Goal: Check status: Check status

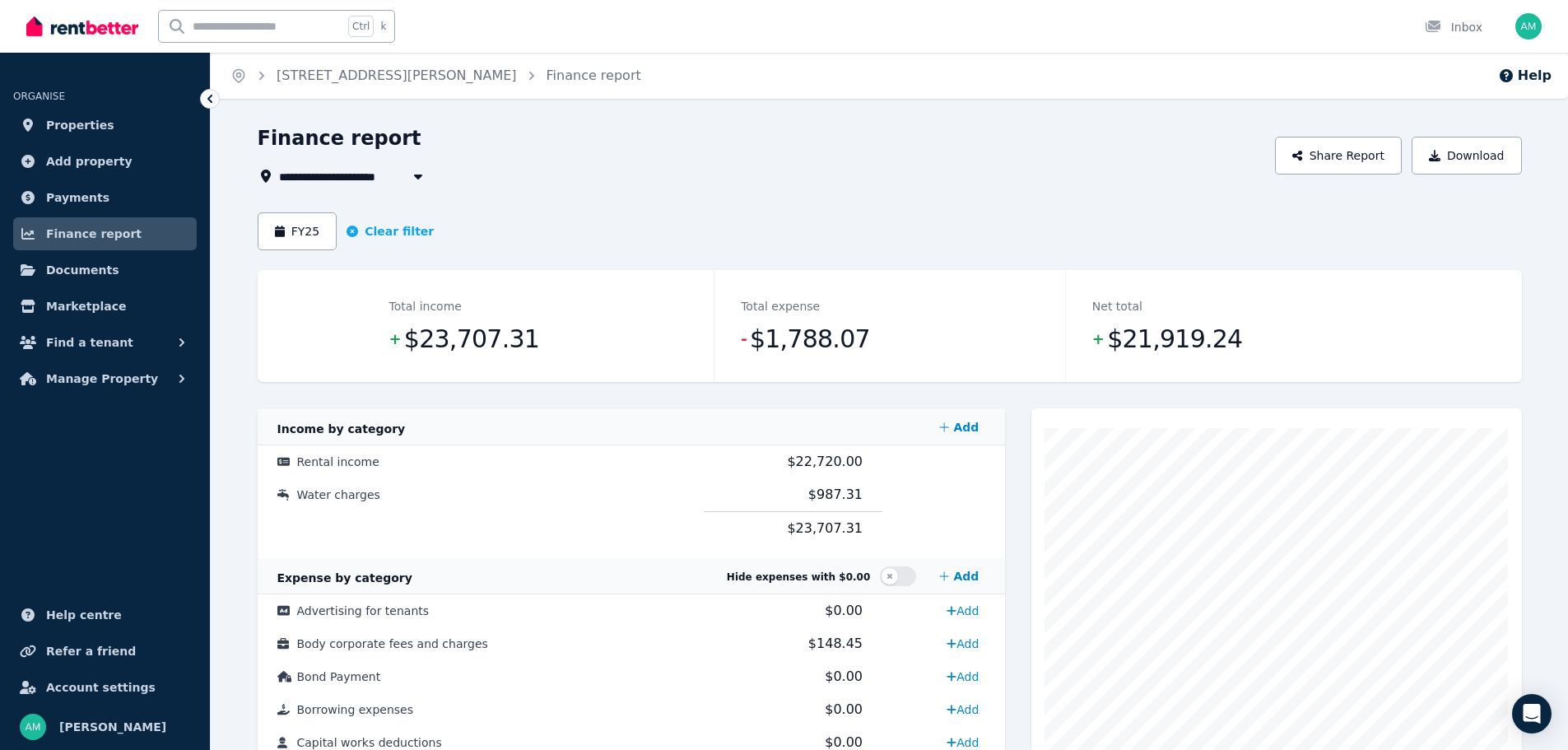
click at [122, 191] on link "Payments" at bounding box center [105, 197] width 184 height 33
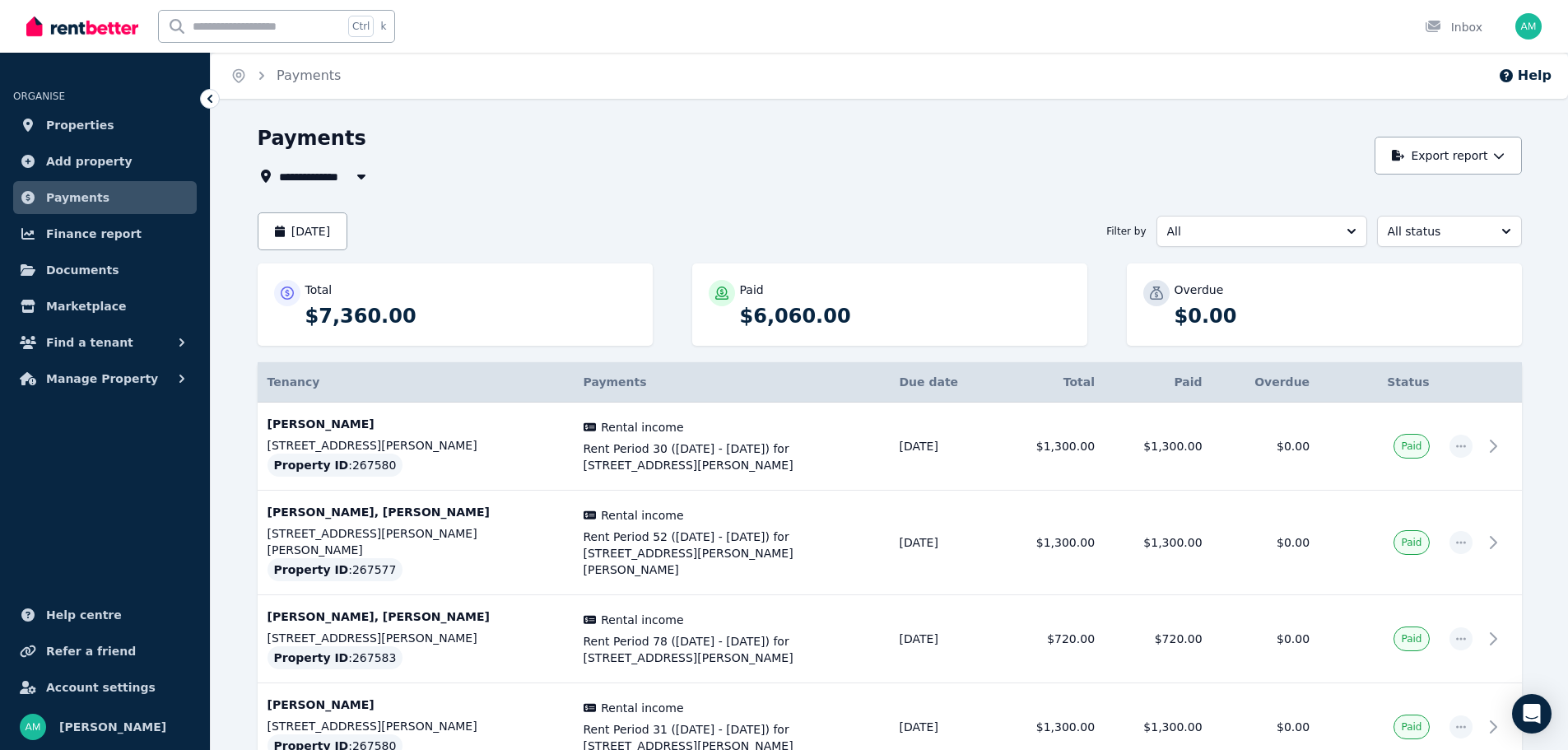
click at [356, 174] on icon "button" at bounding box center [361, 176] width 16 height 13
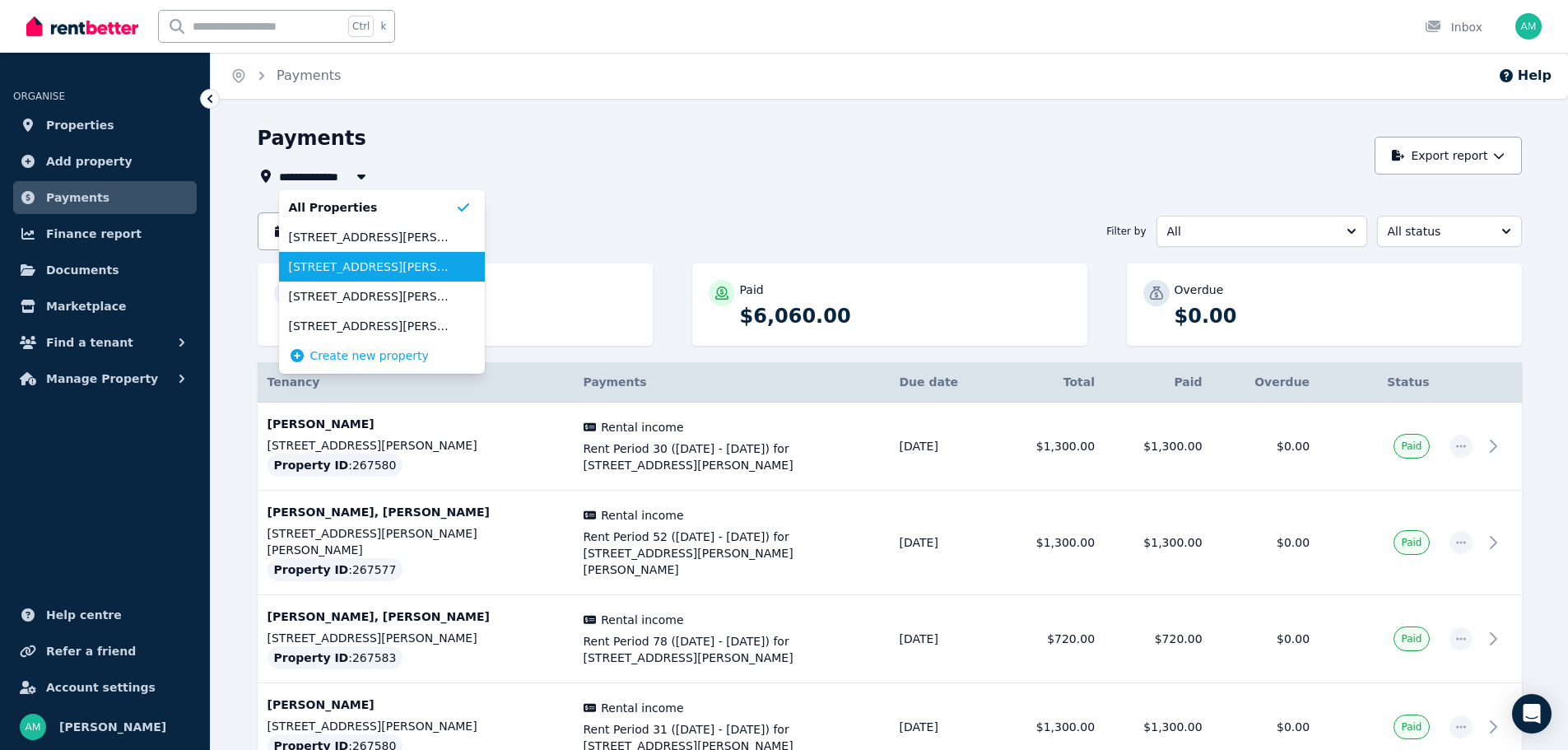
click at [325, 265] on span "[STREET_ADDRESS][PERSON_NAME]" at bounding box center [371, 266] width 167 height 16
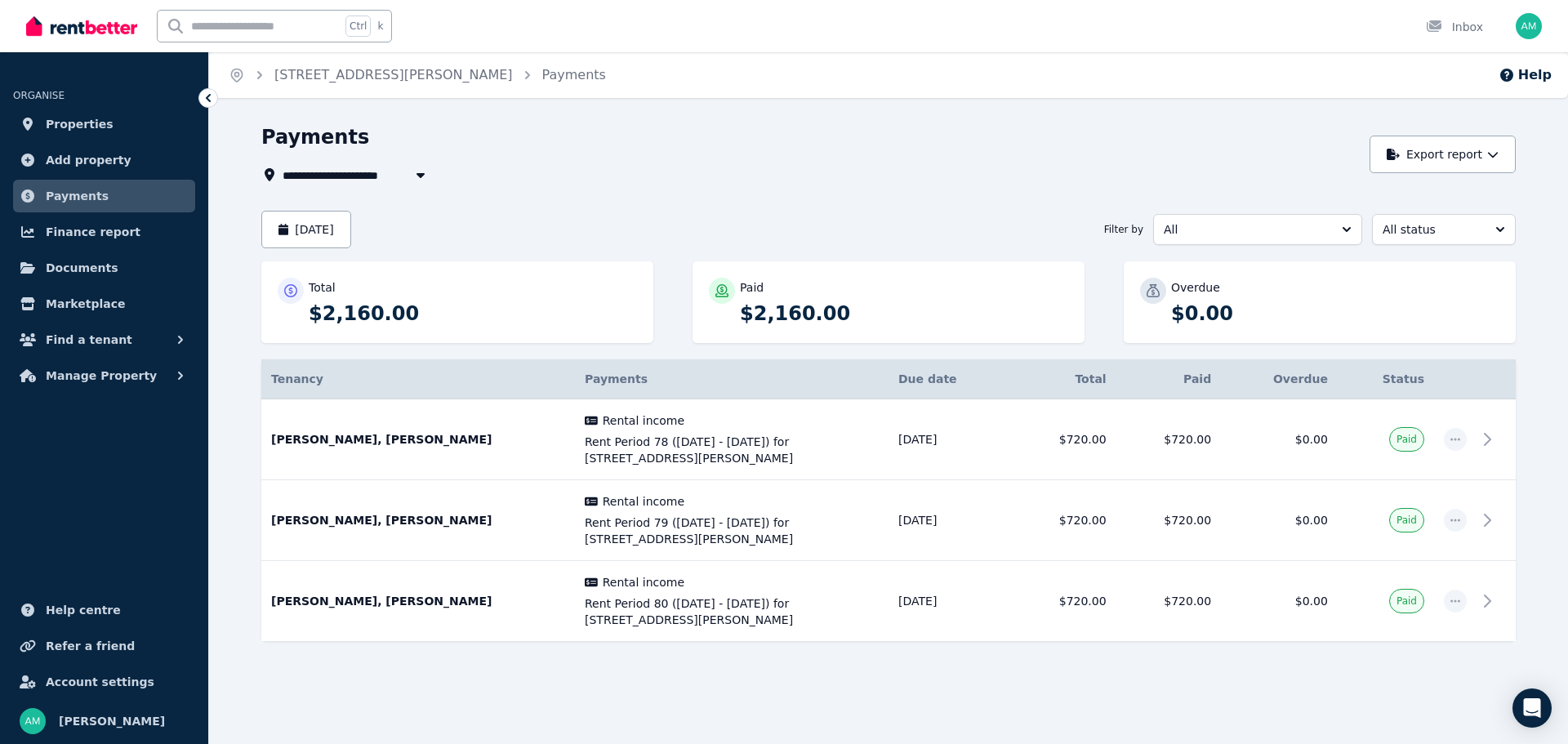
click at [351, 228] on button "[DATE]" at bounding box center [306, 229] width 90 height 38
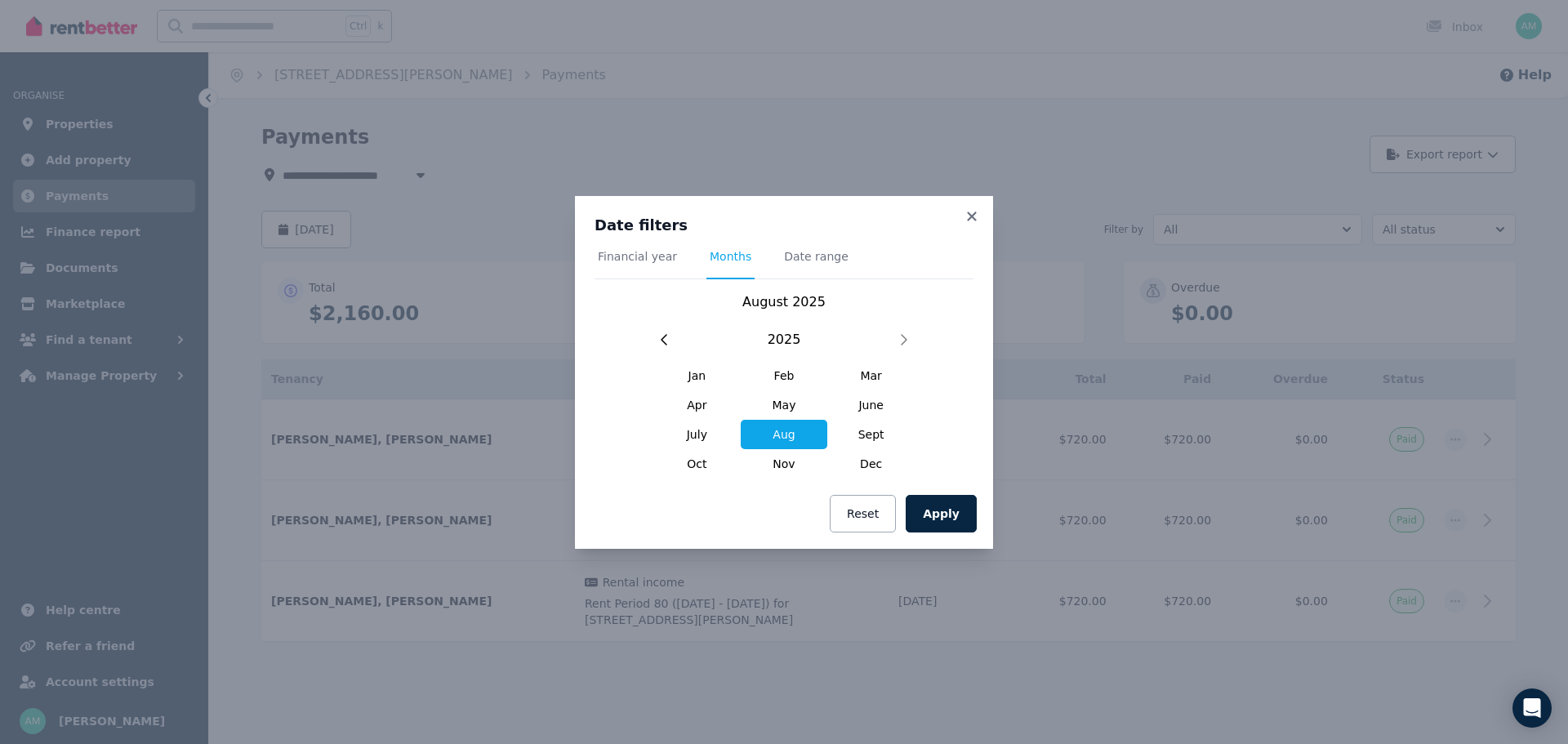
click at [656, 267] on span "Financial year" at bounding box center [637, 263] width 86 height 31
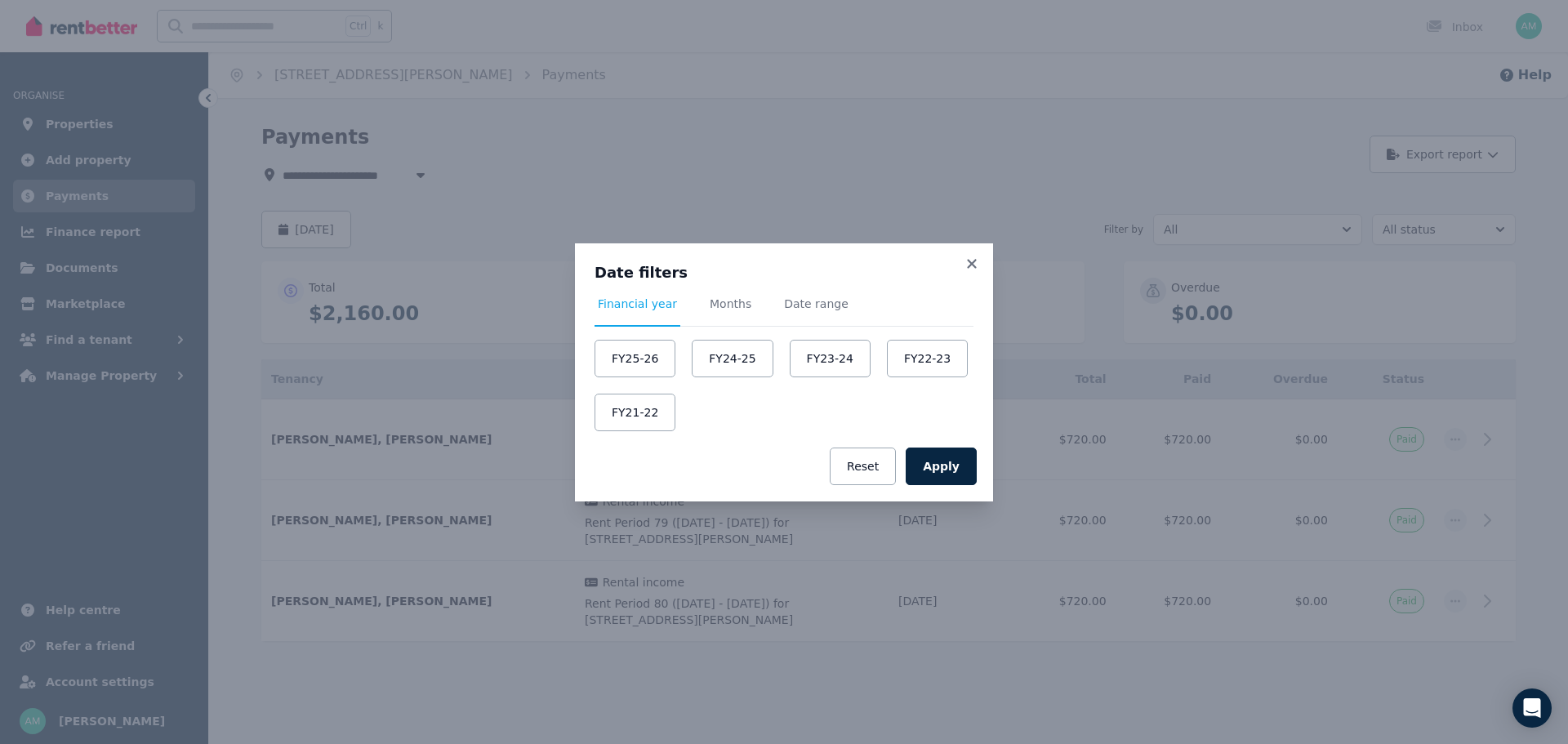
click at [644, 358] on button "FY25-26" at bounding box center [635, 359] width 81 height 38
click at [963, 463] on button "Apply" at bounding box center [941, 466] width 71 height 38
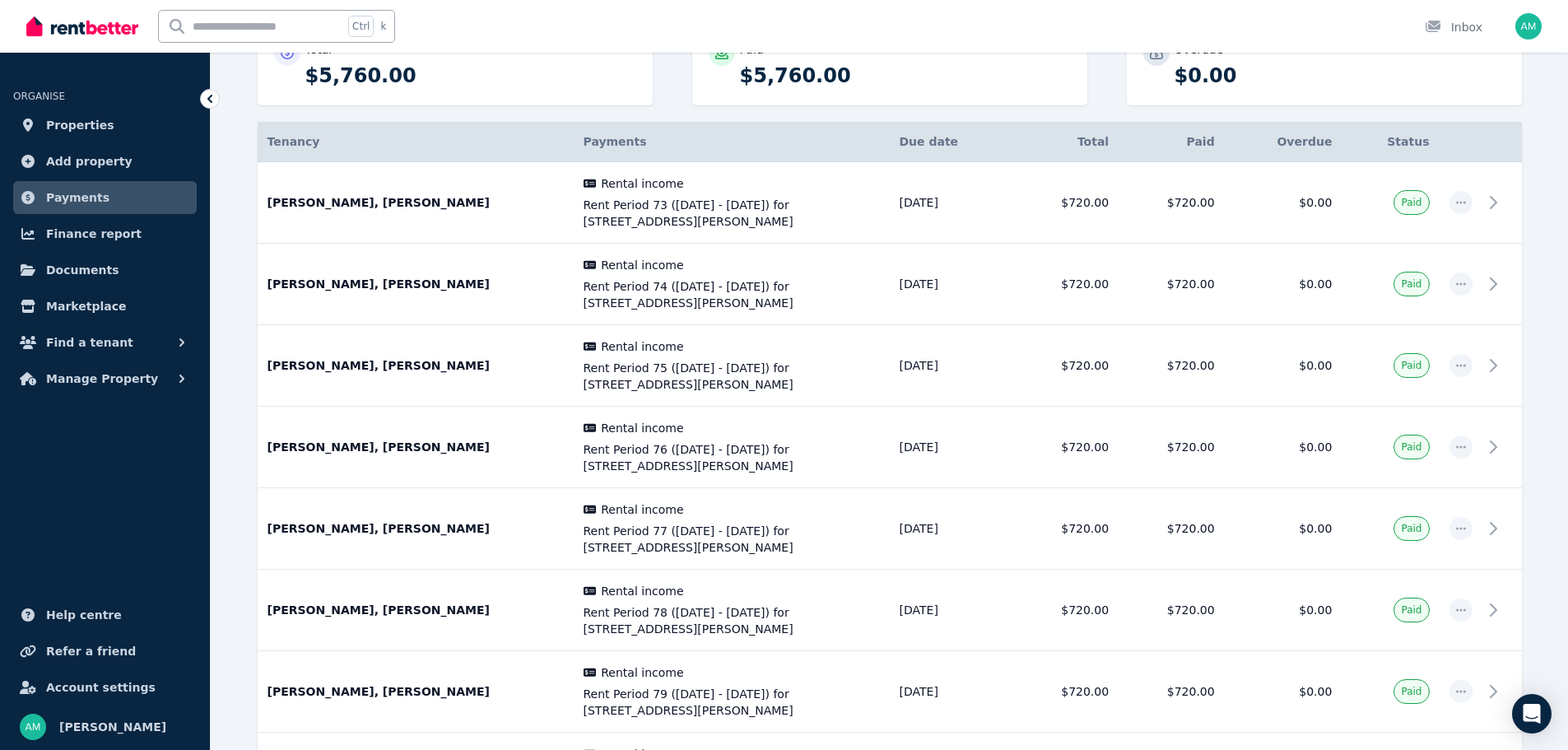
scroll to position [227, 0]
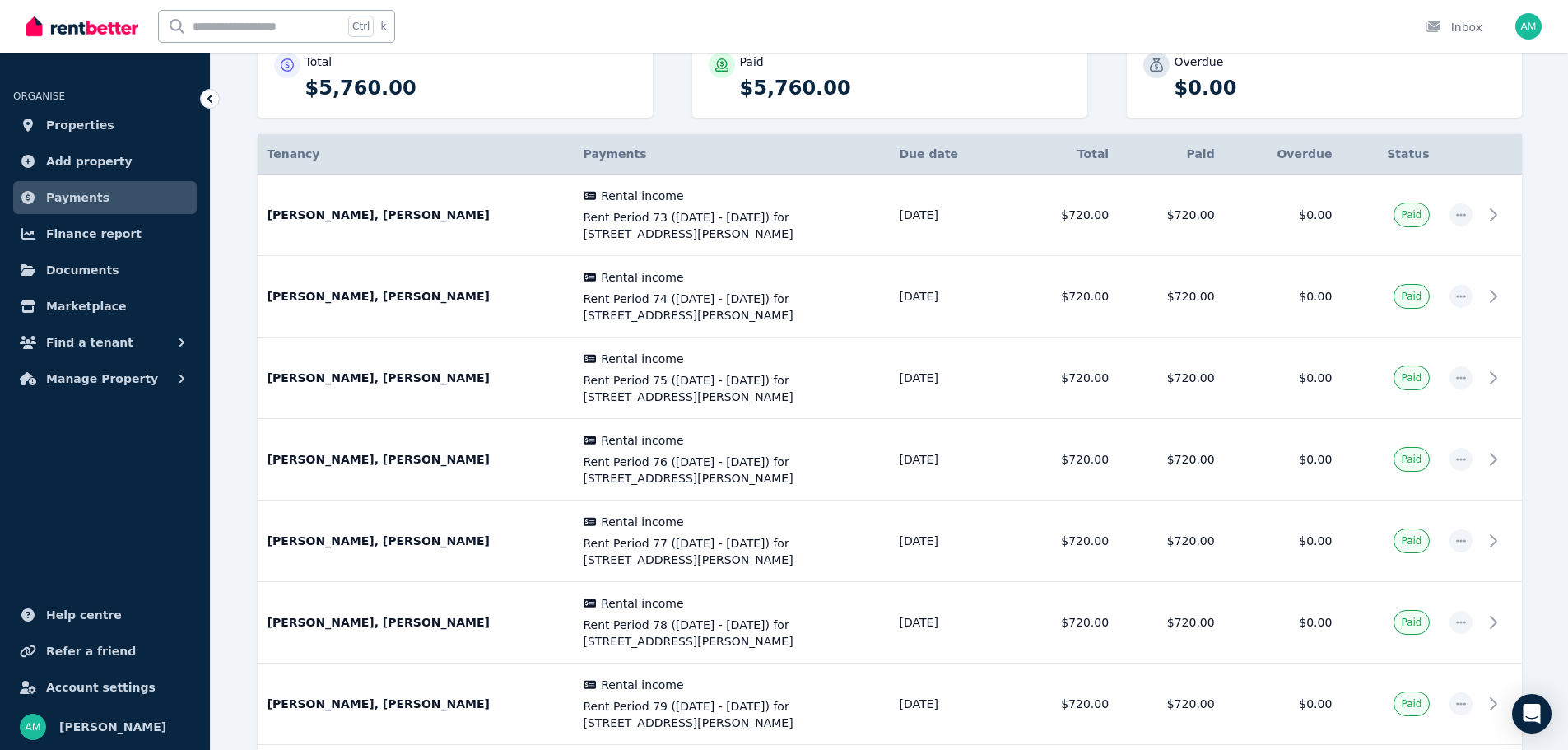
click at [1515, 212] on td at bounding box center [1501, 215] width 39 height 82
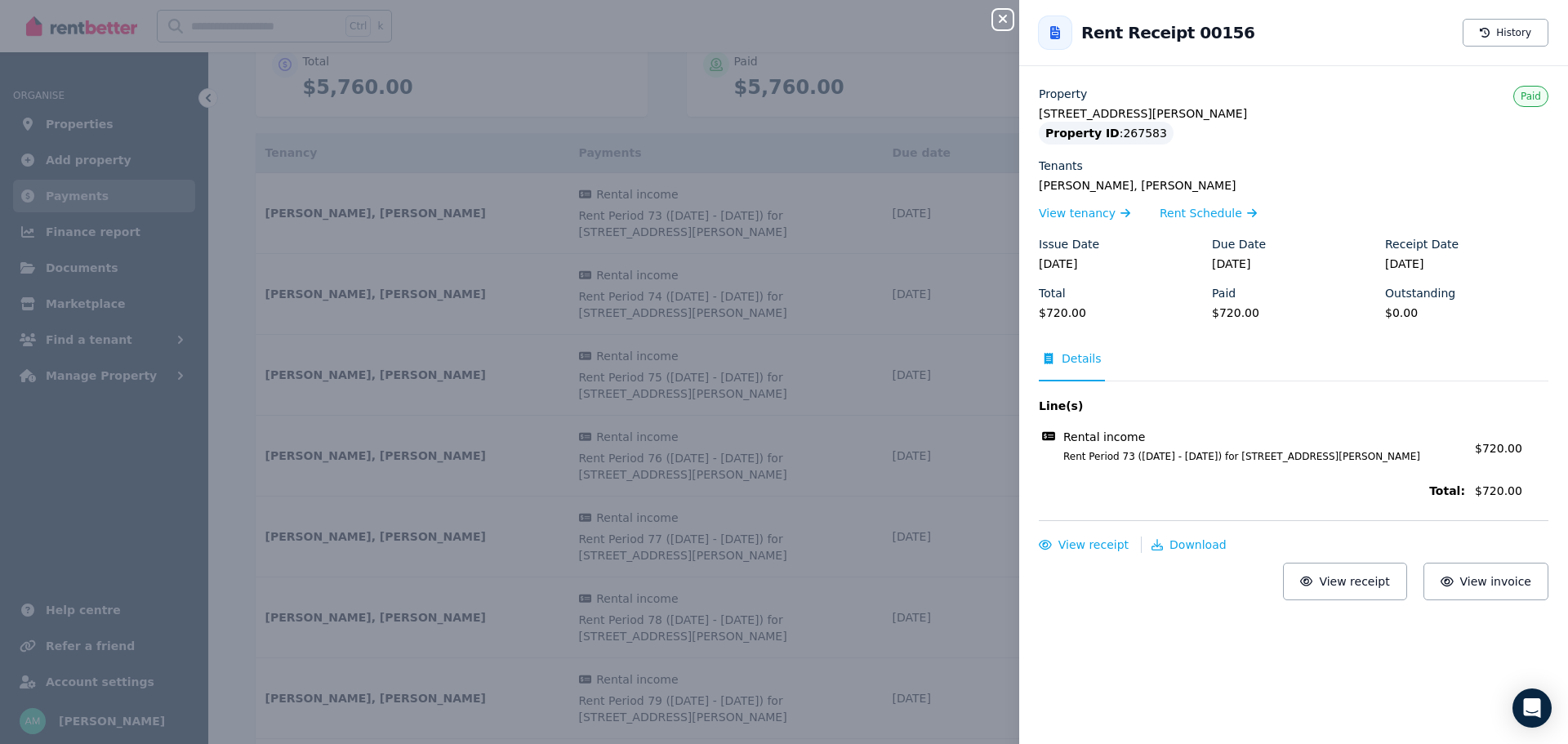
click at [1004, 15] on icon "button" at bounding box center [1002, 19] width 20 height 13
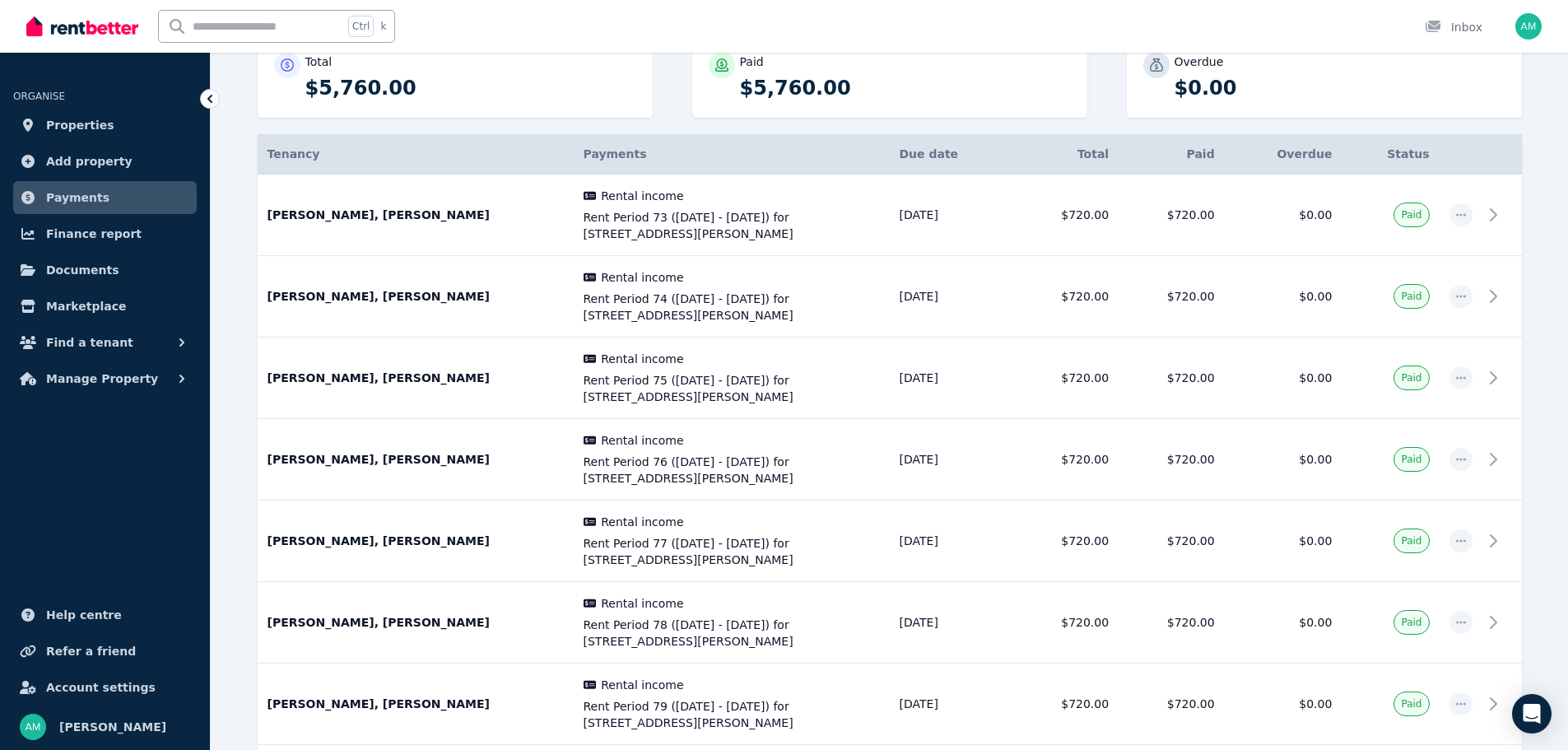
click at [1495, 457] on icon at bounding box center [1493, 459] width 20 height 20
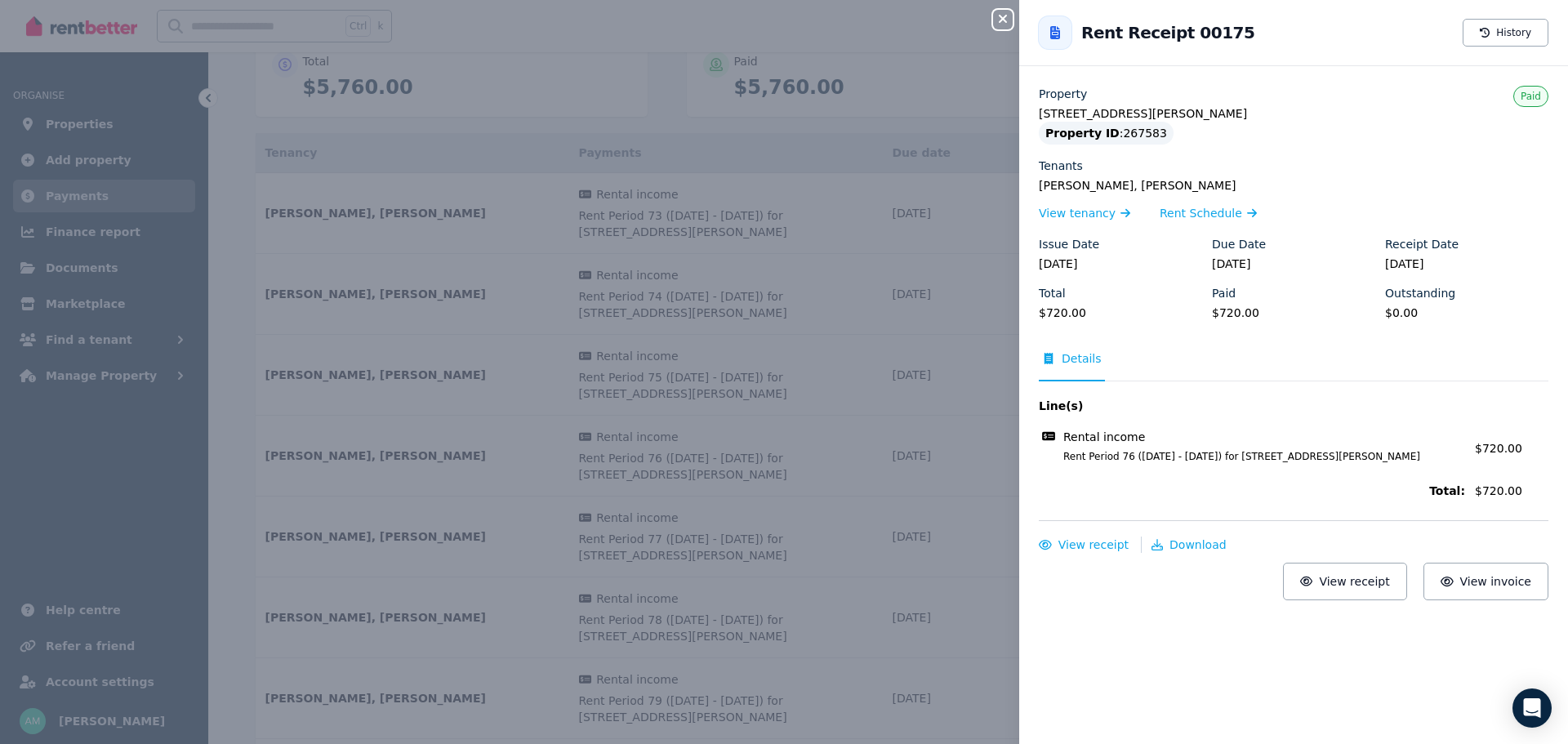
click at [1093, 548] on span "View receipt" at bounding box center [1093, 545] width 70 height 13
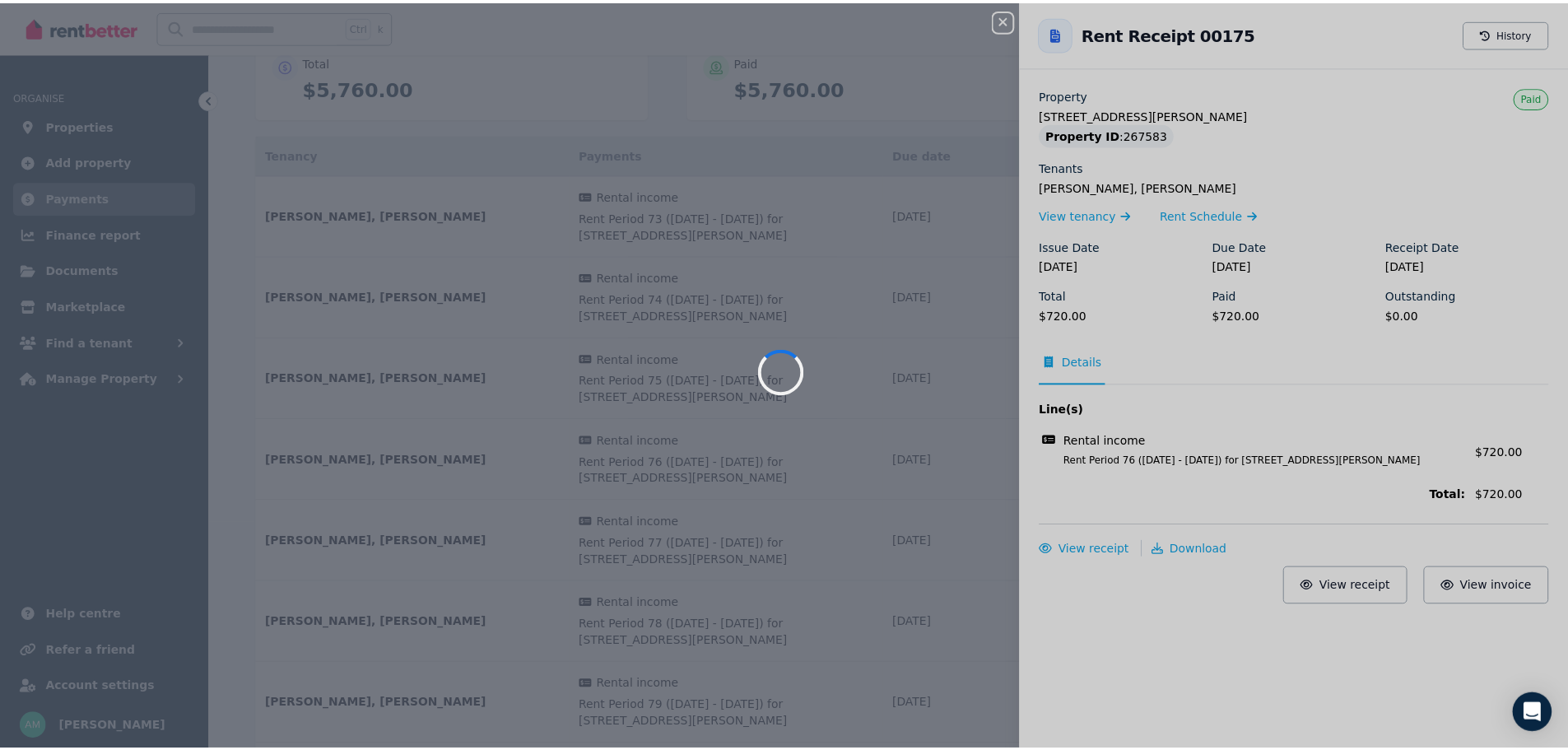
scroll to position [0, 0]
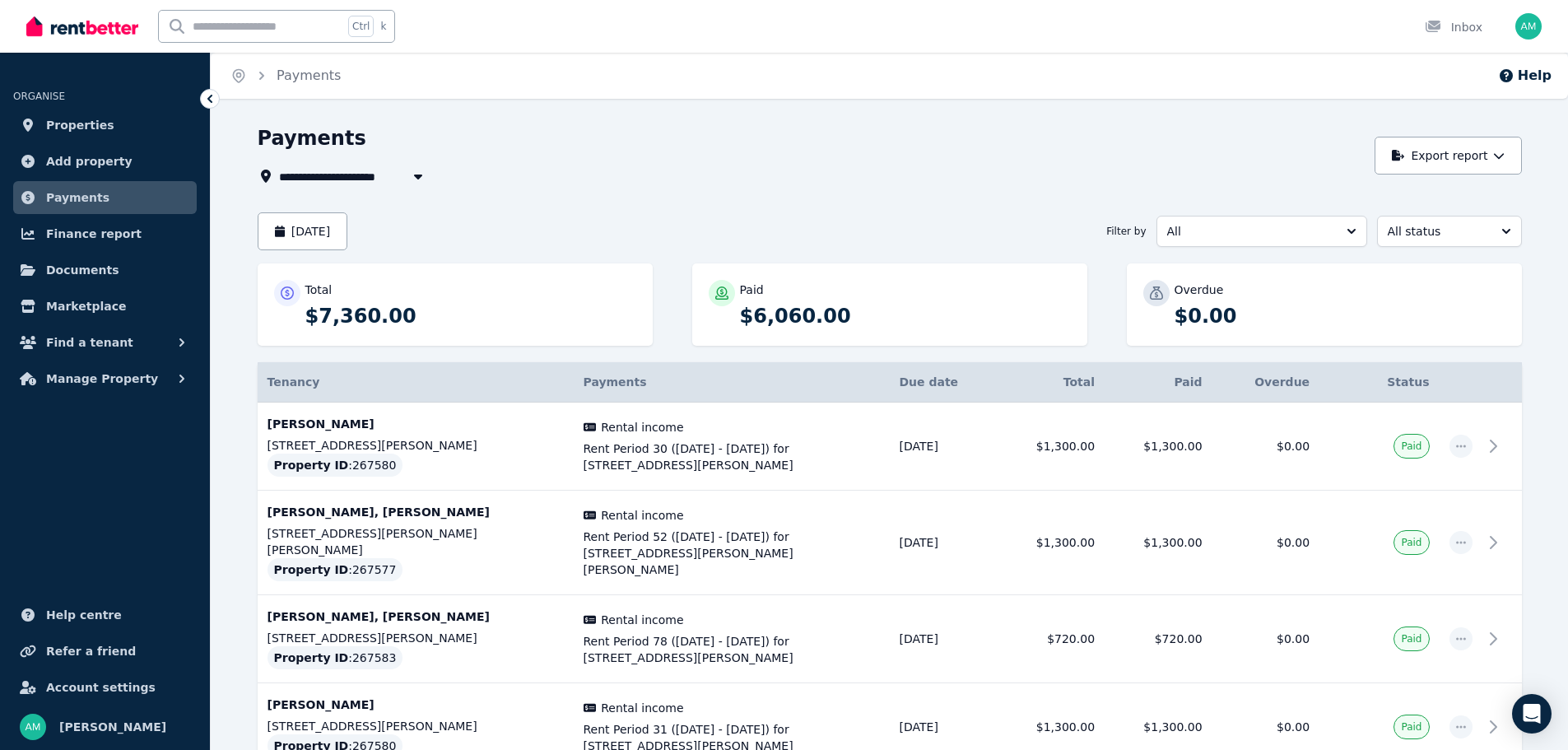
click at [1458, 446] on icon "button" at bounding box center [1460, 445] width 10 height 3
click at [1376, 487] on span "History" at bounding box center [1406, 490] width 106 height 20
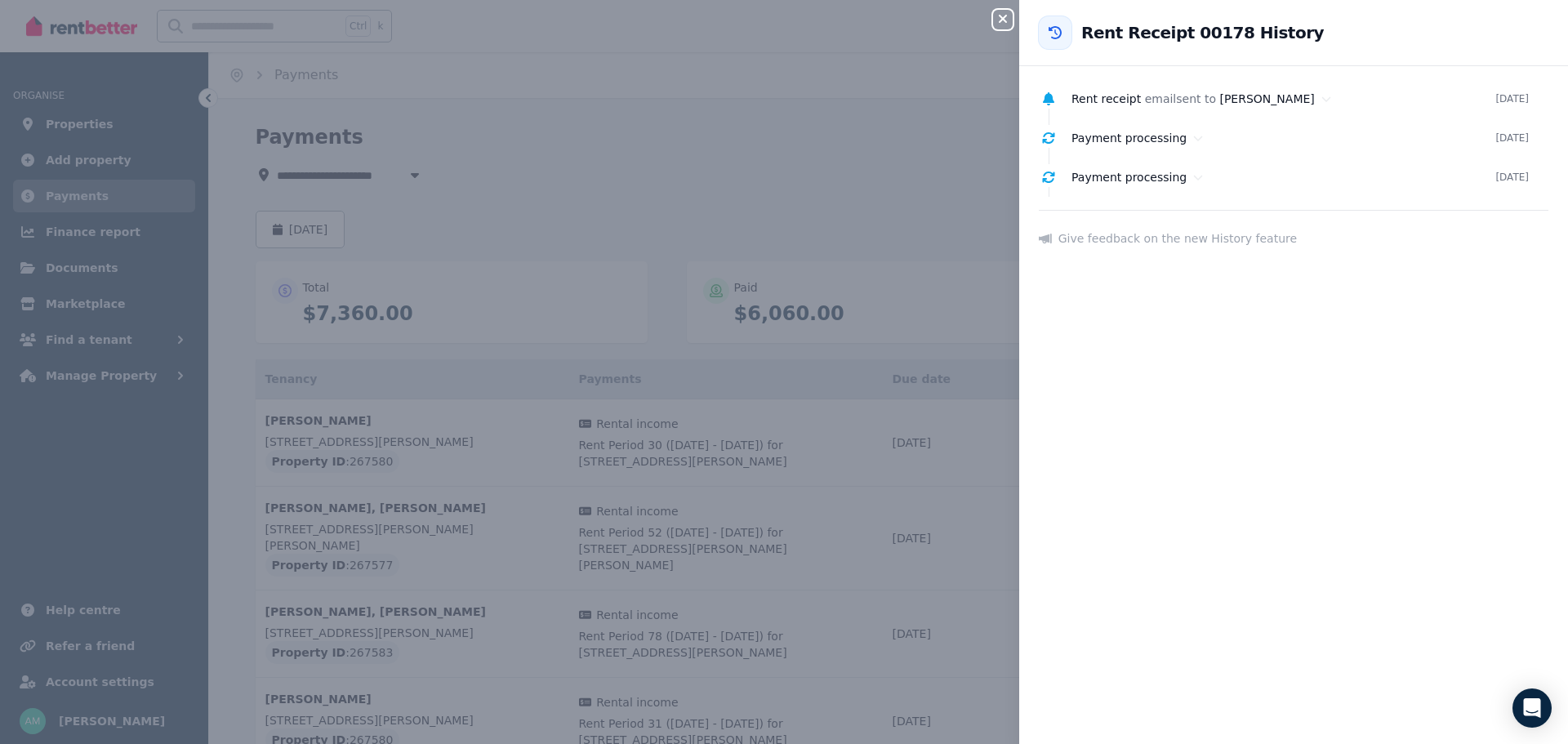
click at [1001, 17] on icon "button" at bounding box center [1002, 19] width 9 height 8
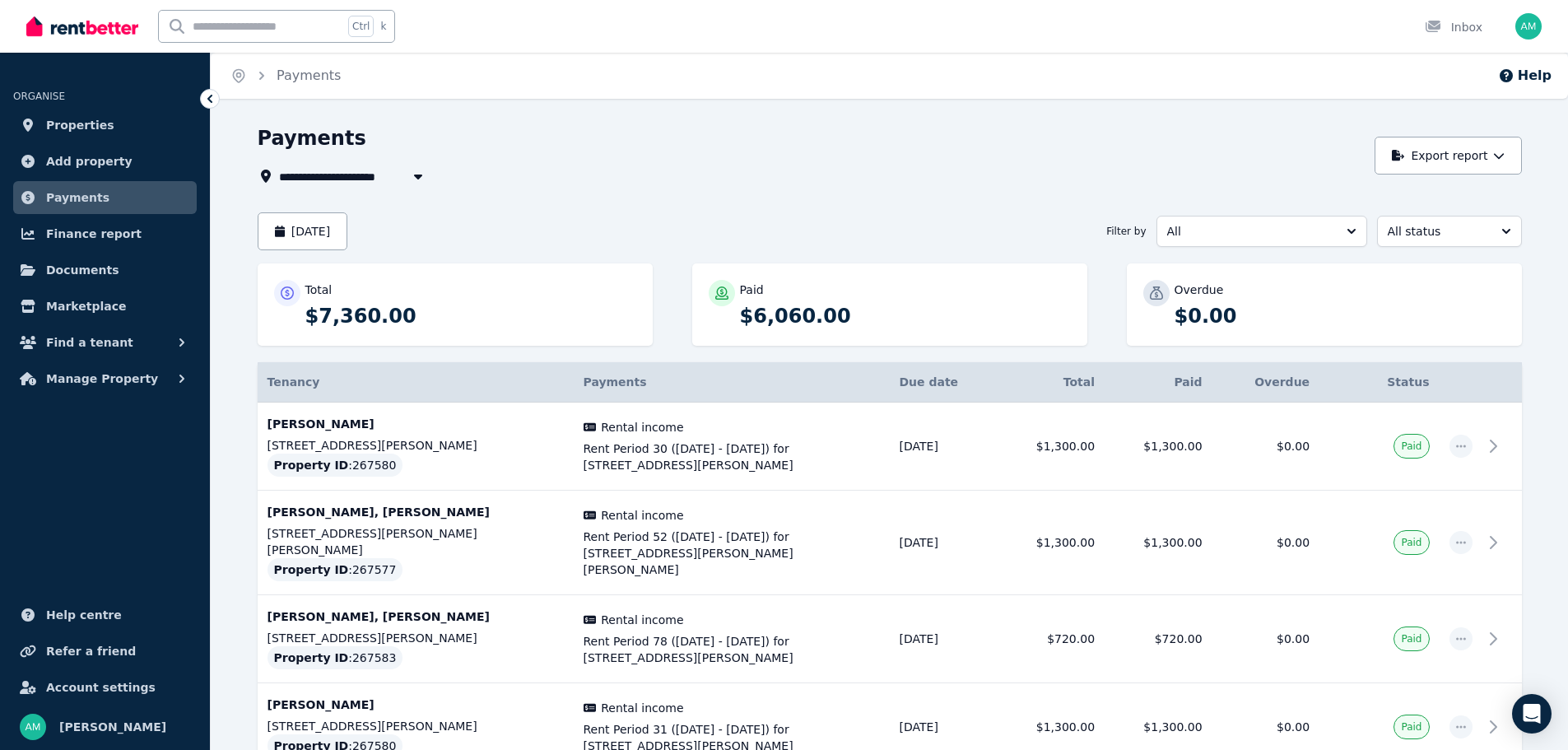
click at [425, 172] on icon "button" at bounding box center [418, 176] width 16 height 13
type input "**********"
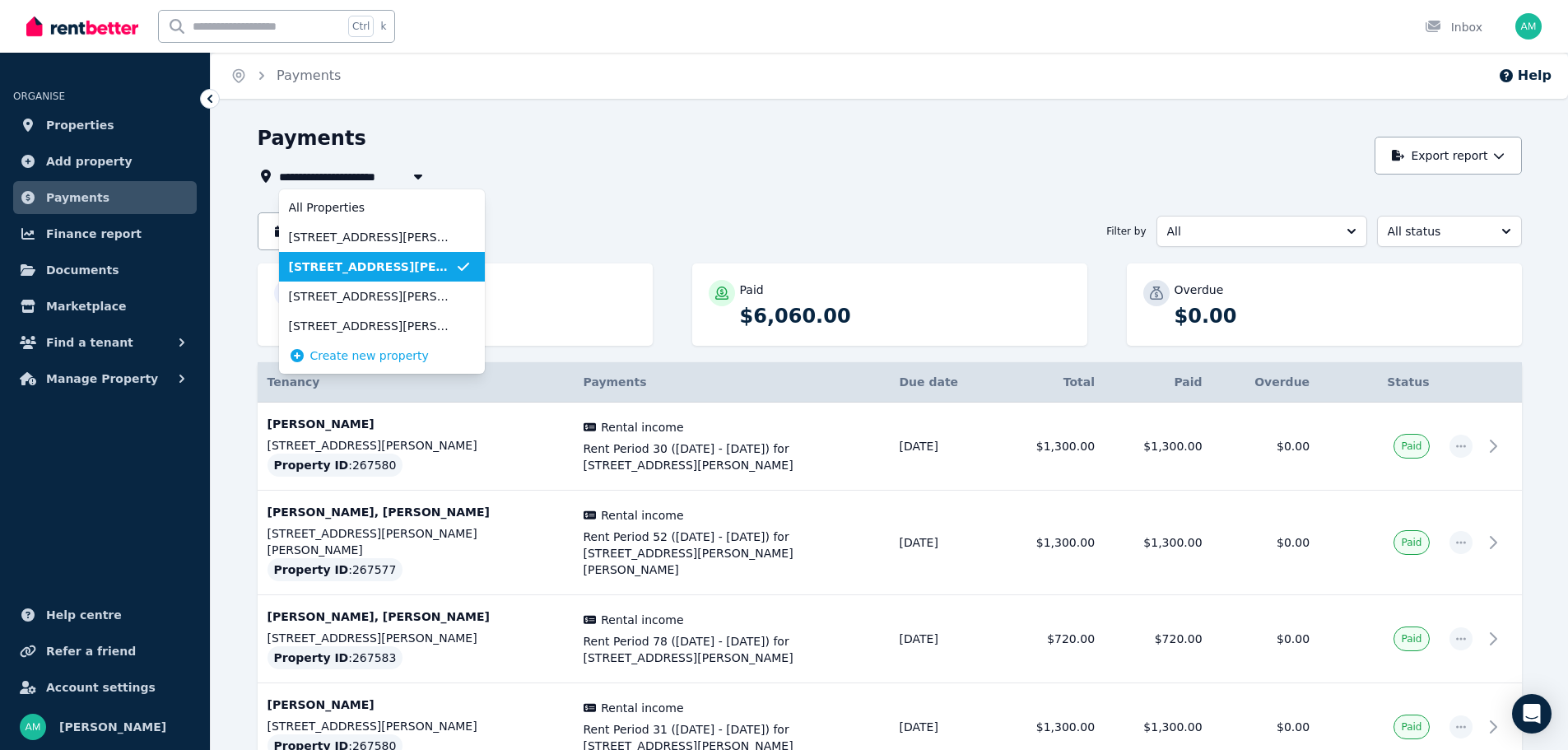
click at [342, 266] on span "[STREET_ADDRESS][PERSON_NAME]" at bounding box center [371, 266] width 167 height 16
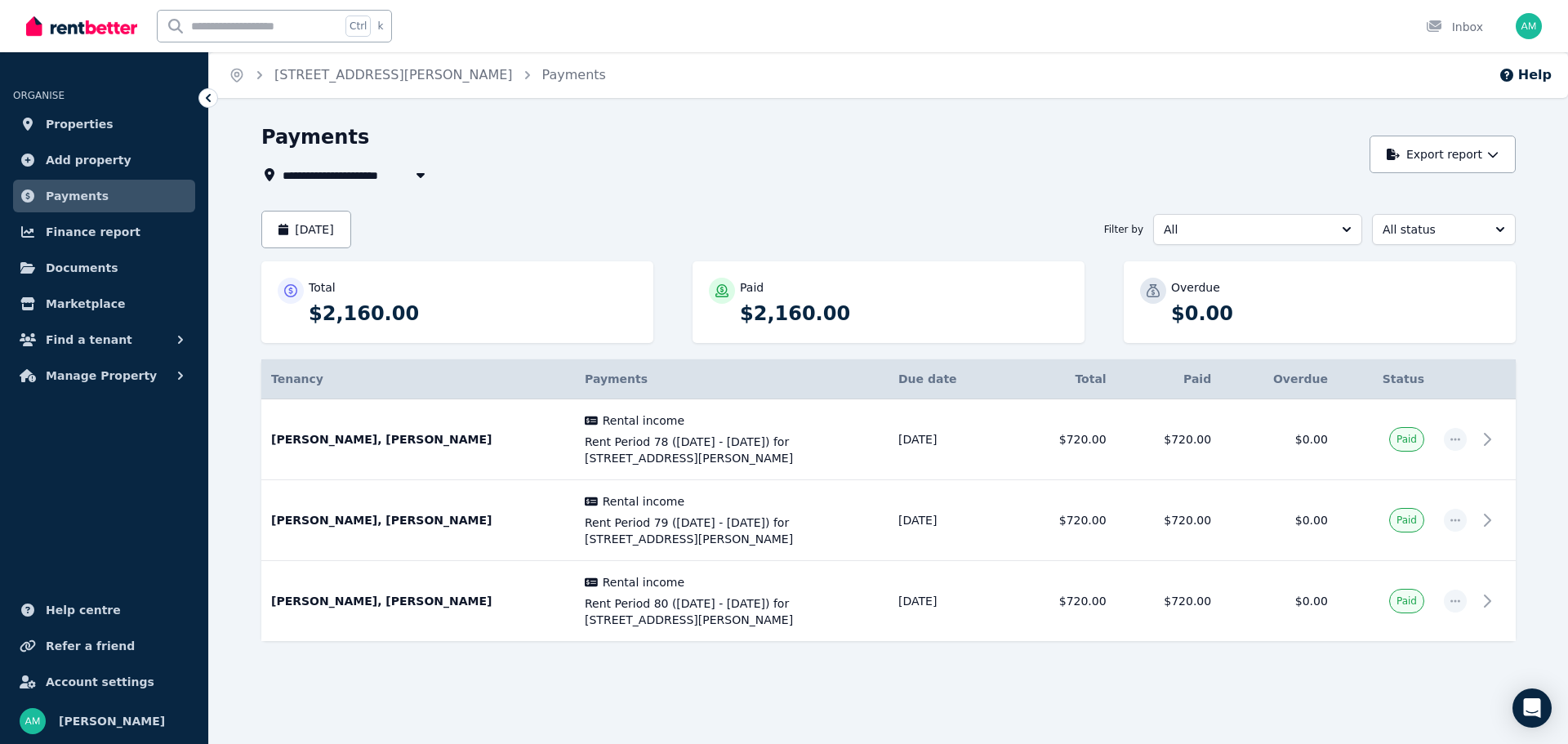
click at [350, 216] on button "[DATE]" at bounding box center [306, 229] width 90 height 38
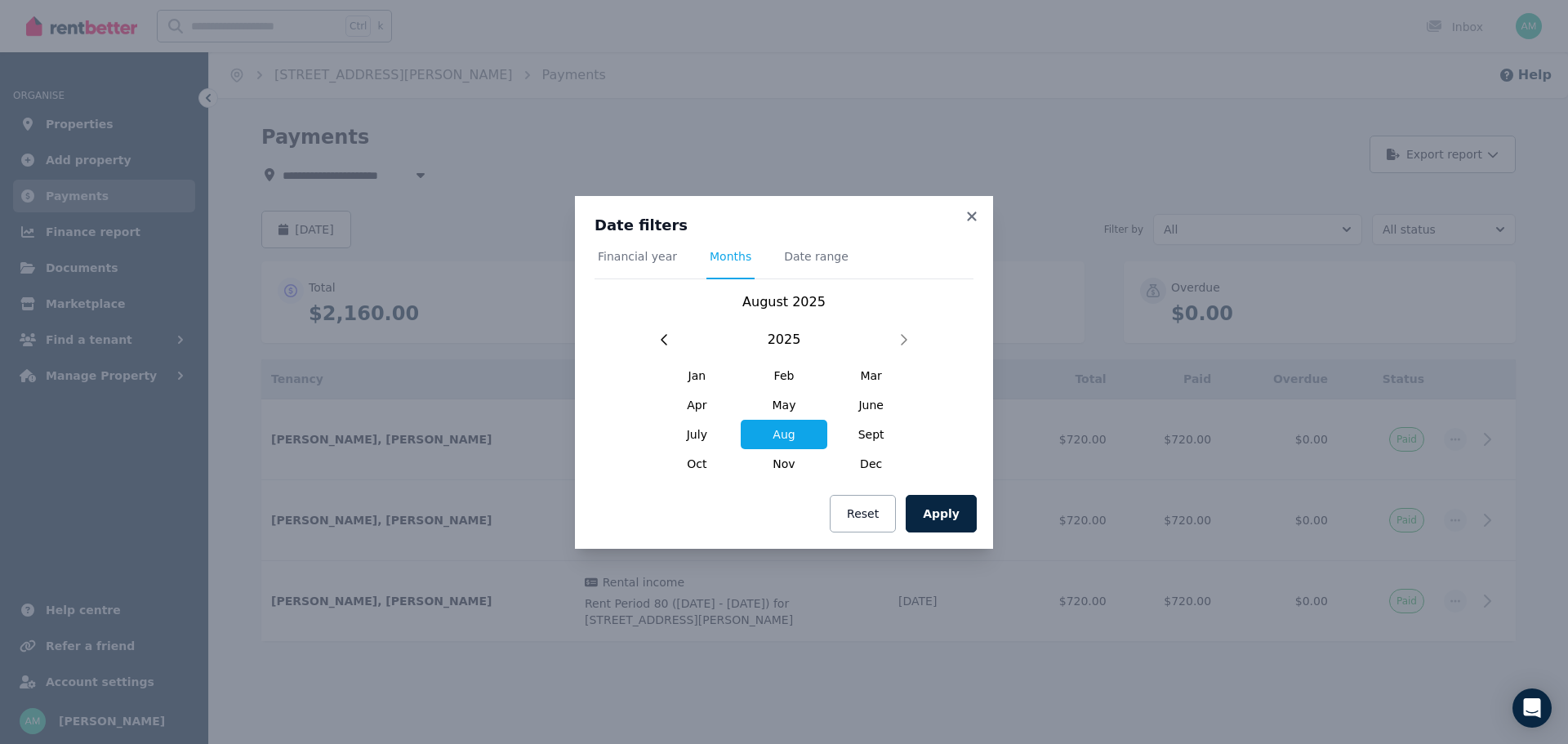
click at [634, 254] on span "Financial year" at bounding box center [638, 256] width 79 height 16
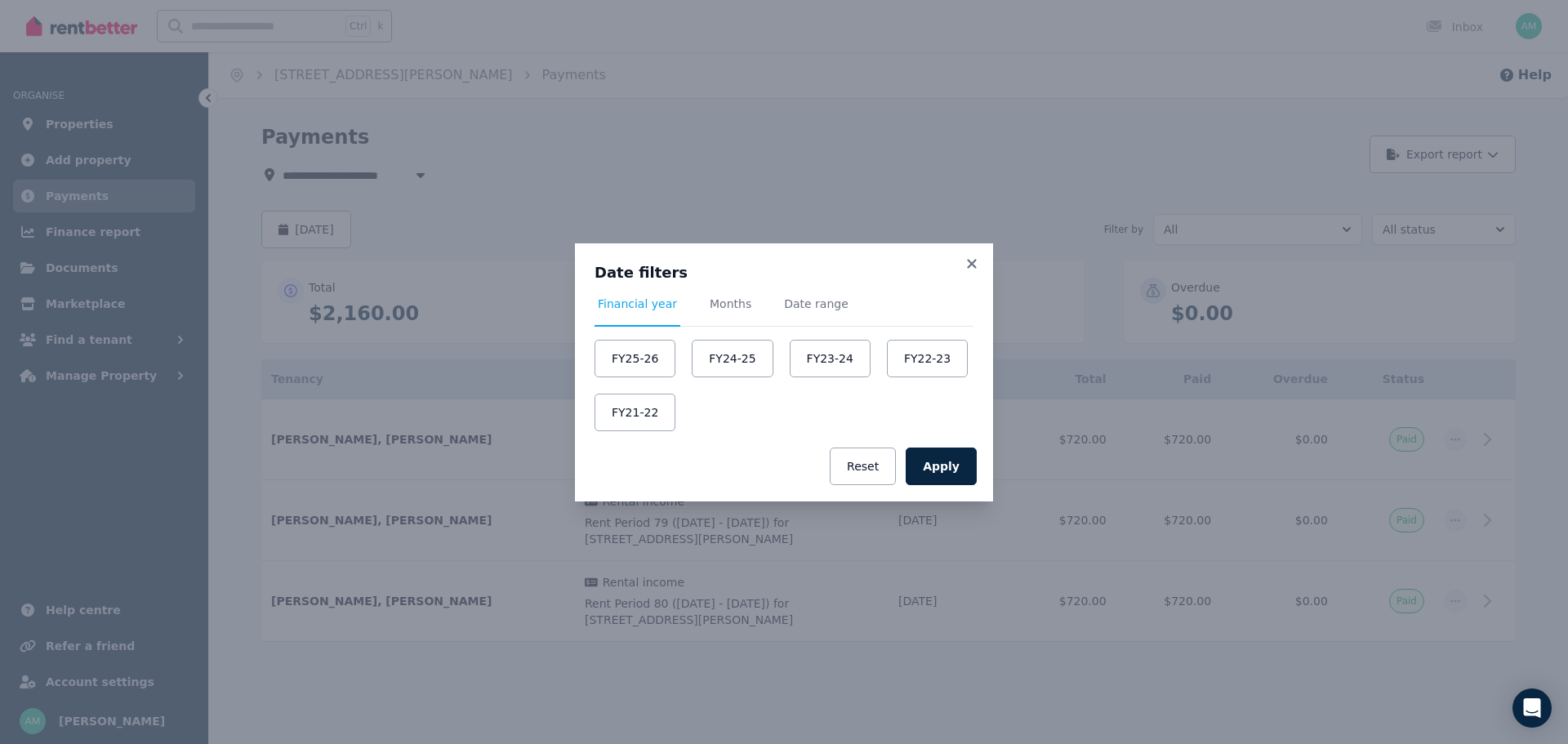
click at [633, 357] on button "FY25-26" at bounding box center [635, 359] width 81 height 38
click at [953, 462] on button "Apply" at bounding box center [941, 466] width 71 height 38
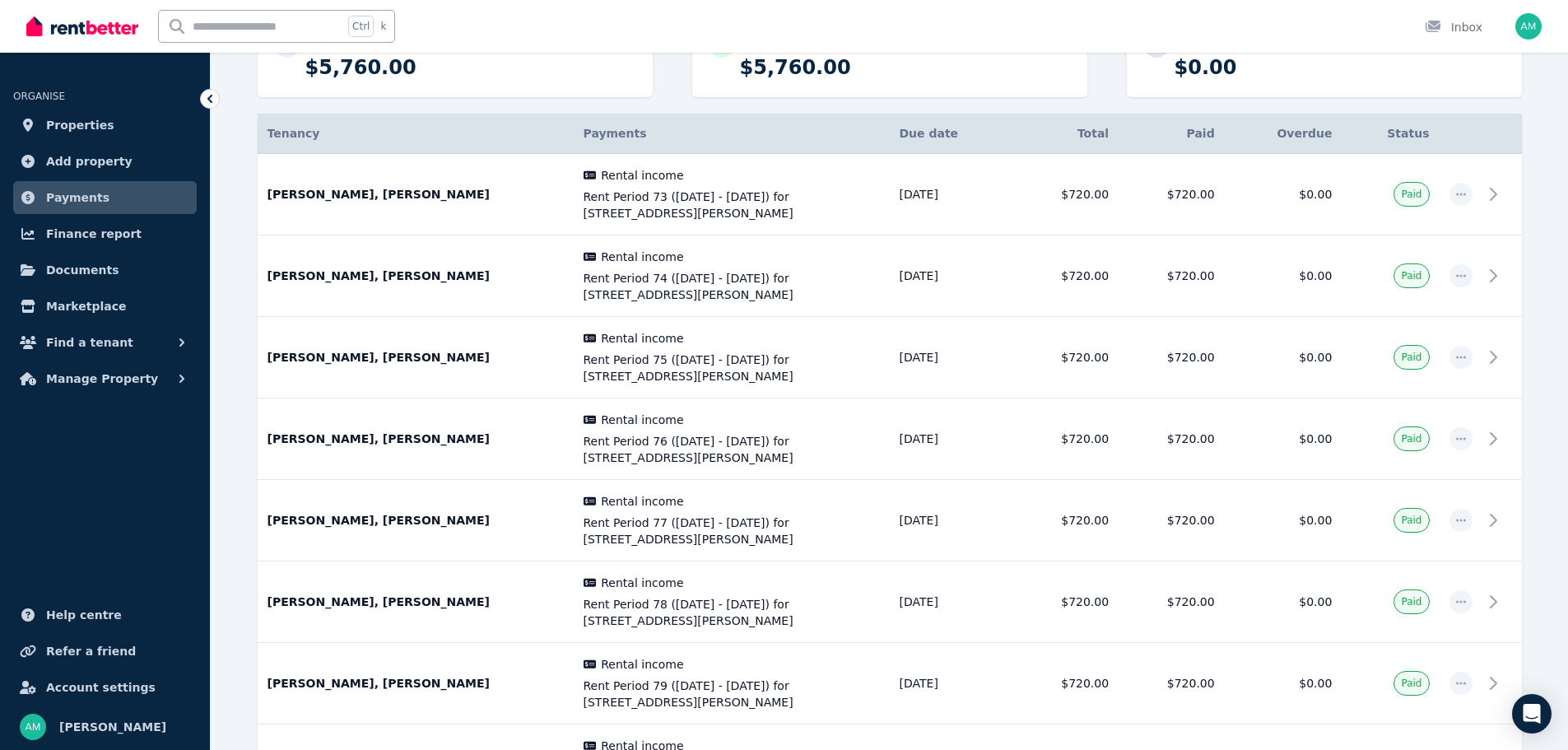
scroll to position [329, 0]
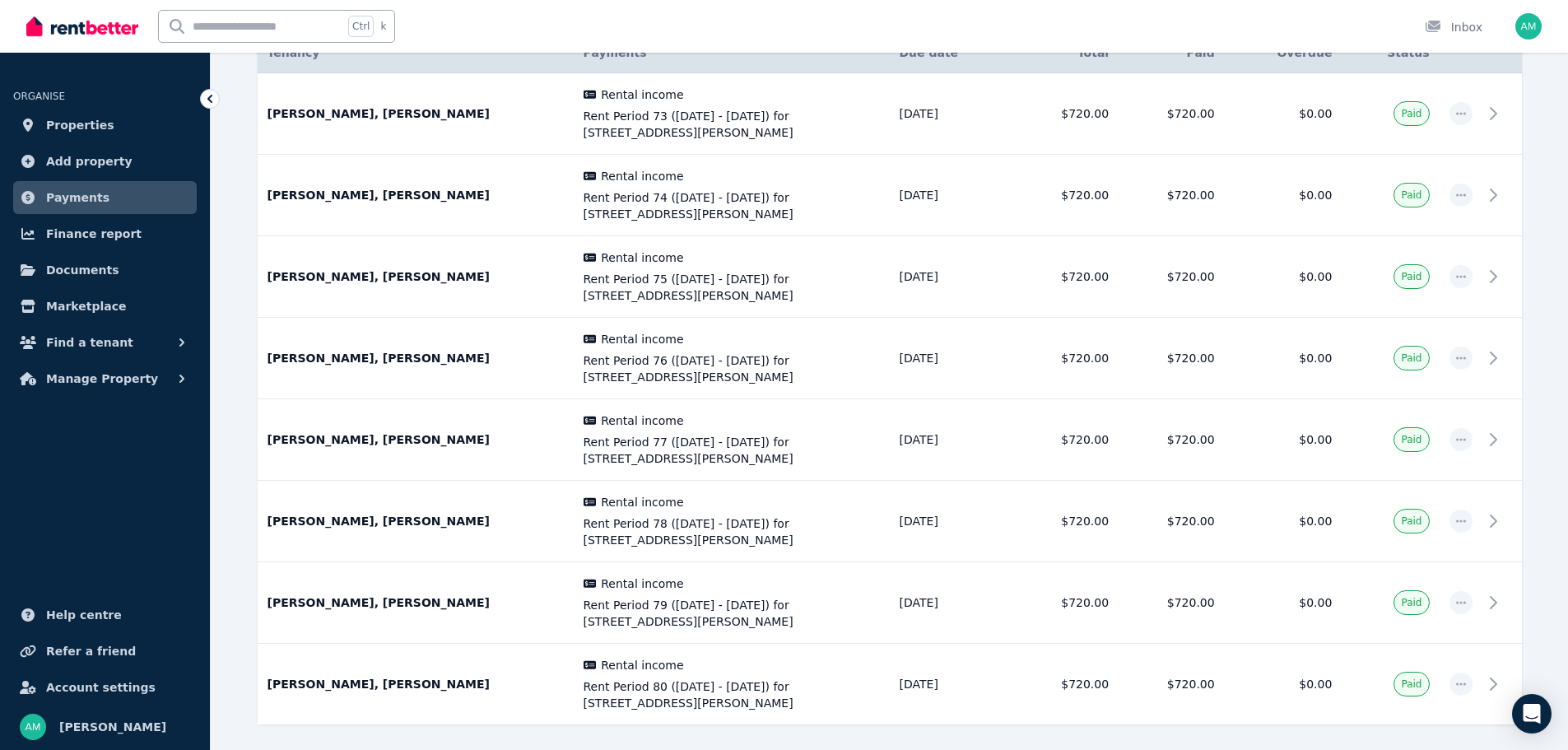
click at [1464, 441] on icon "button" at bounding box center [1460, 439] width 10 height 3
click at [1380, 481] on span "History" at bounding box center [1406, 484] width 106 height 20
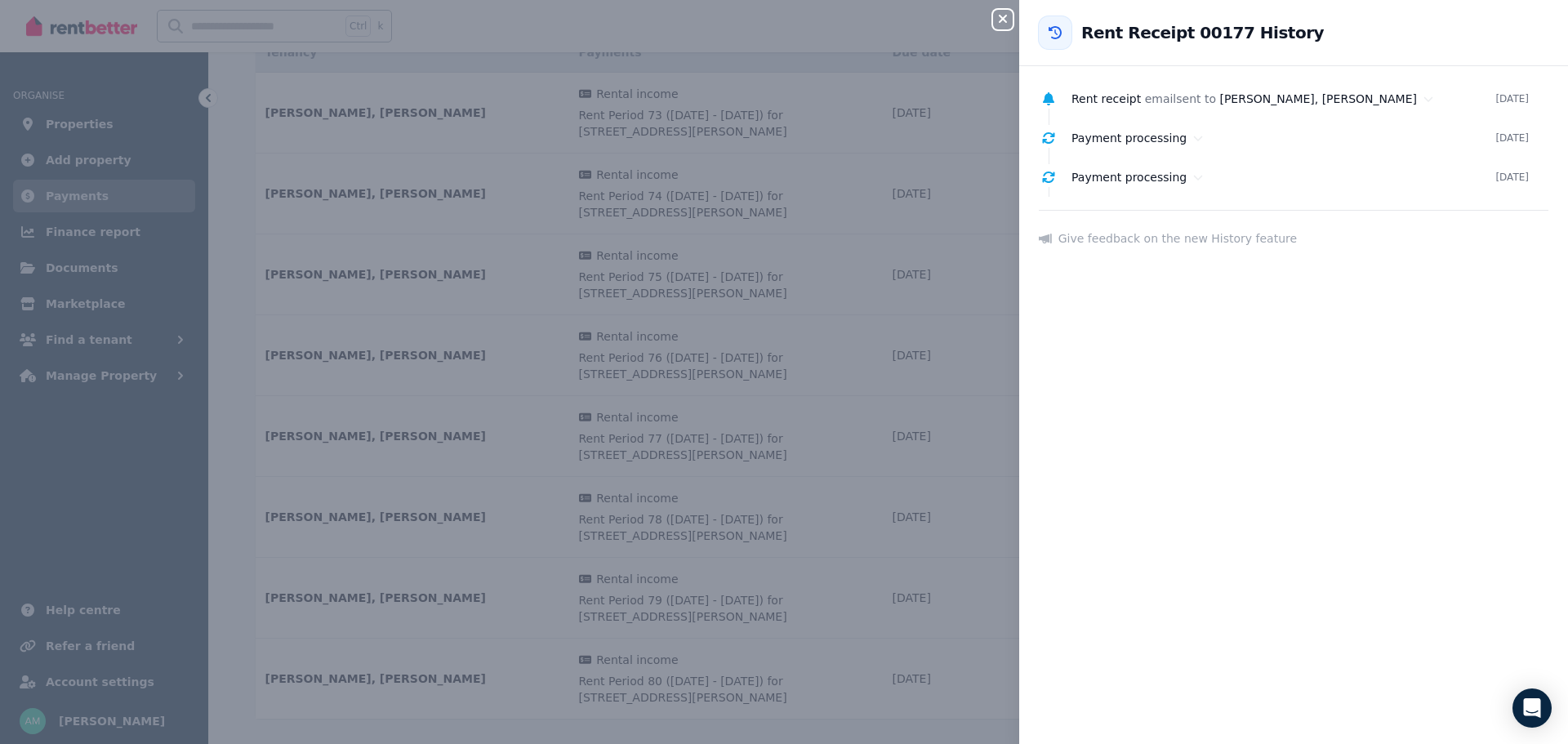
click at [1006, 27] on button "Close panel" at bounding box center [1002, 19] width 20 height 20
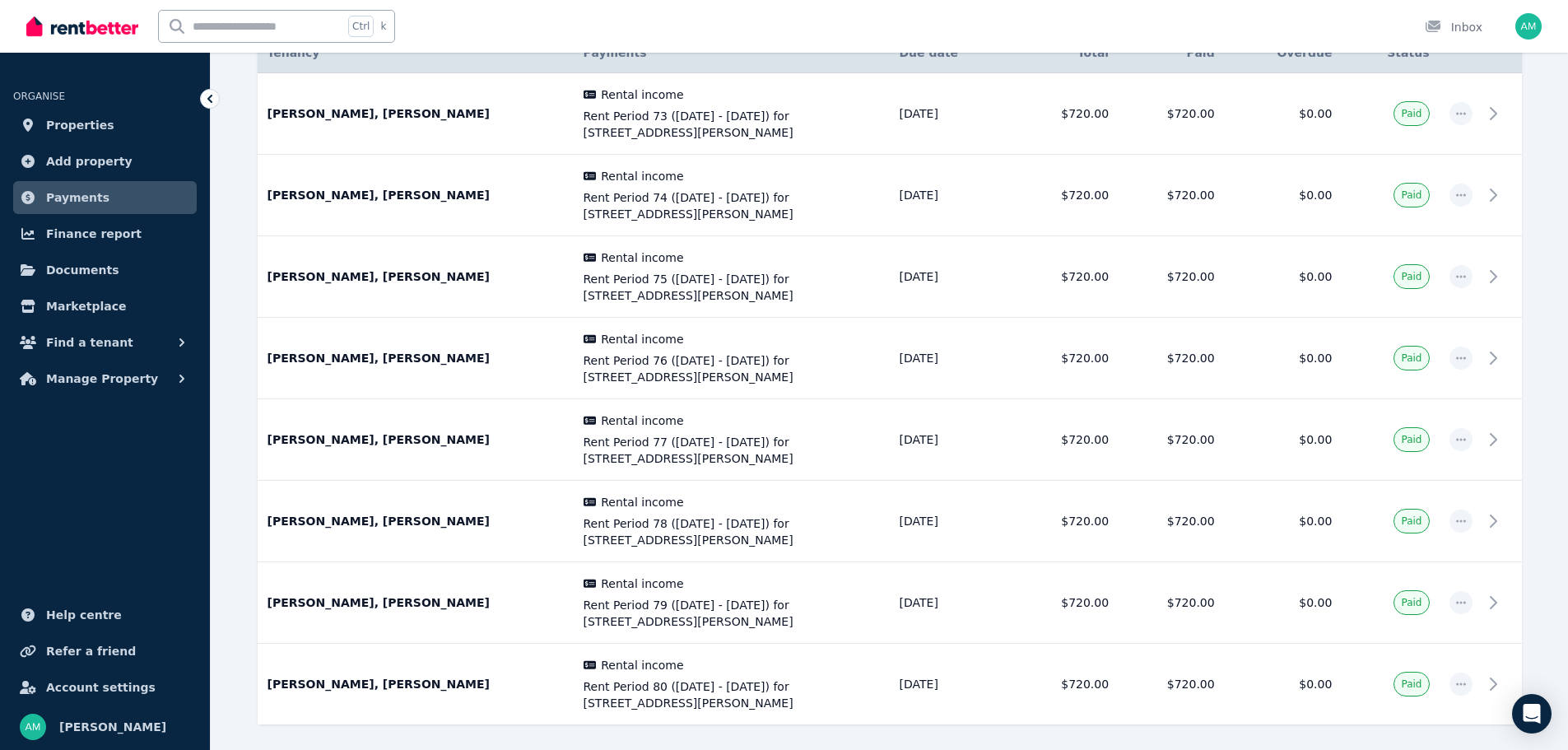
click at [1419, 444] on span "Paid" at bounding box center [1412, 440] width 21 height 13
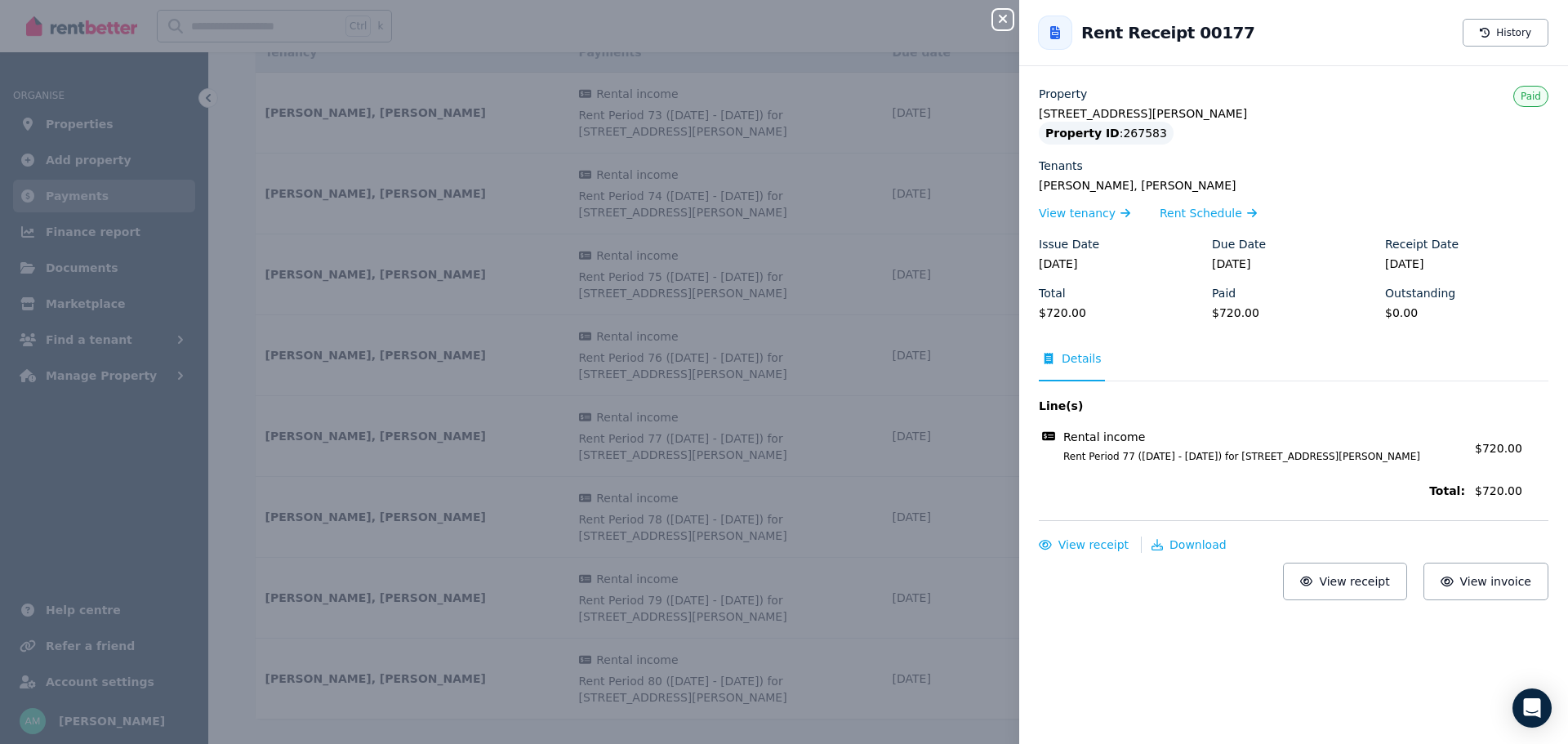
click at [1500, 30] on button "History" at bounding box center [1505, 32] width 86 height 27
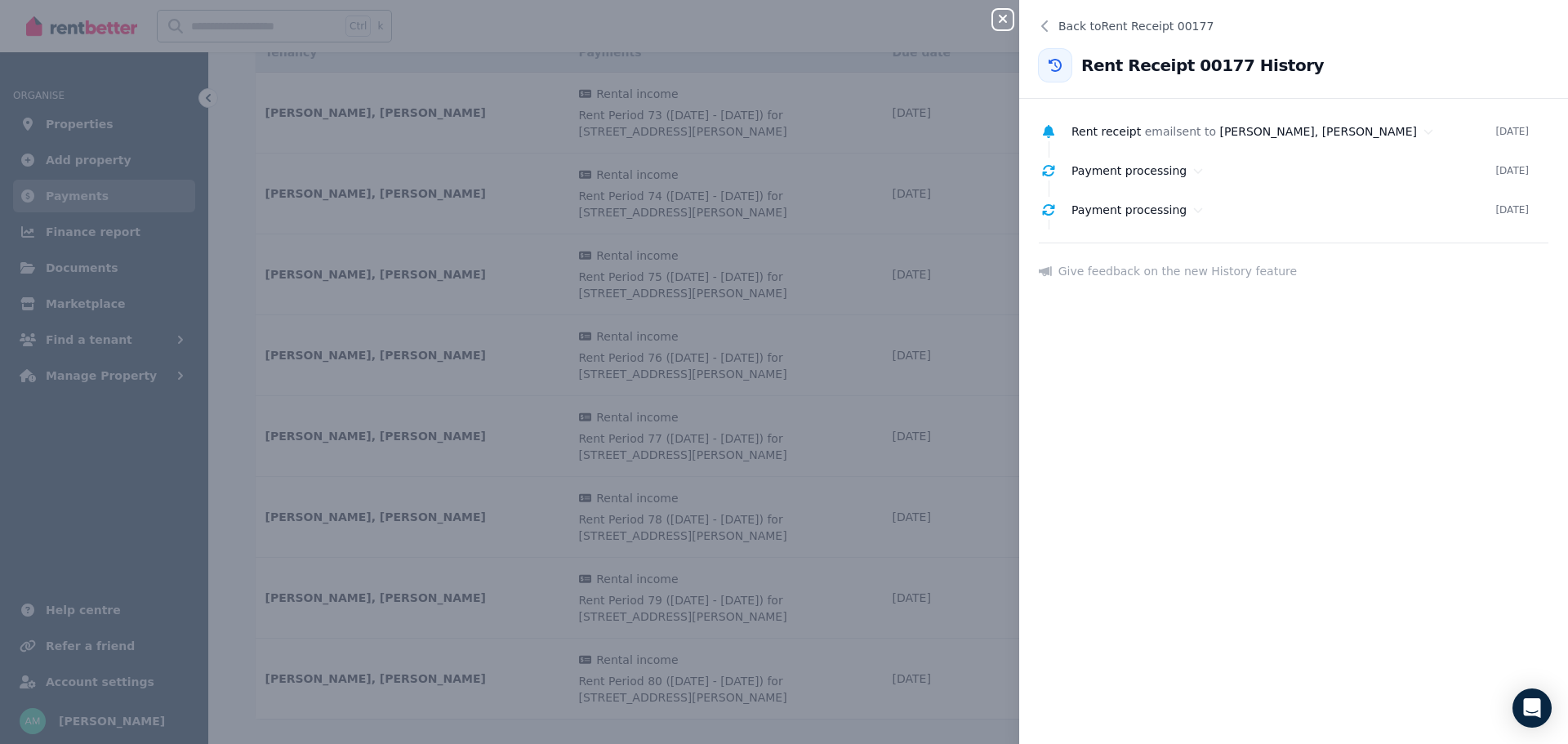
click at [1000, 18] on icon "button" at bounding box center [1002, 19] width 9 height 8
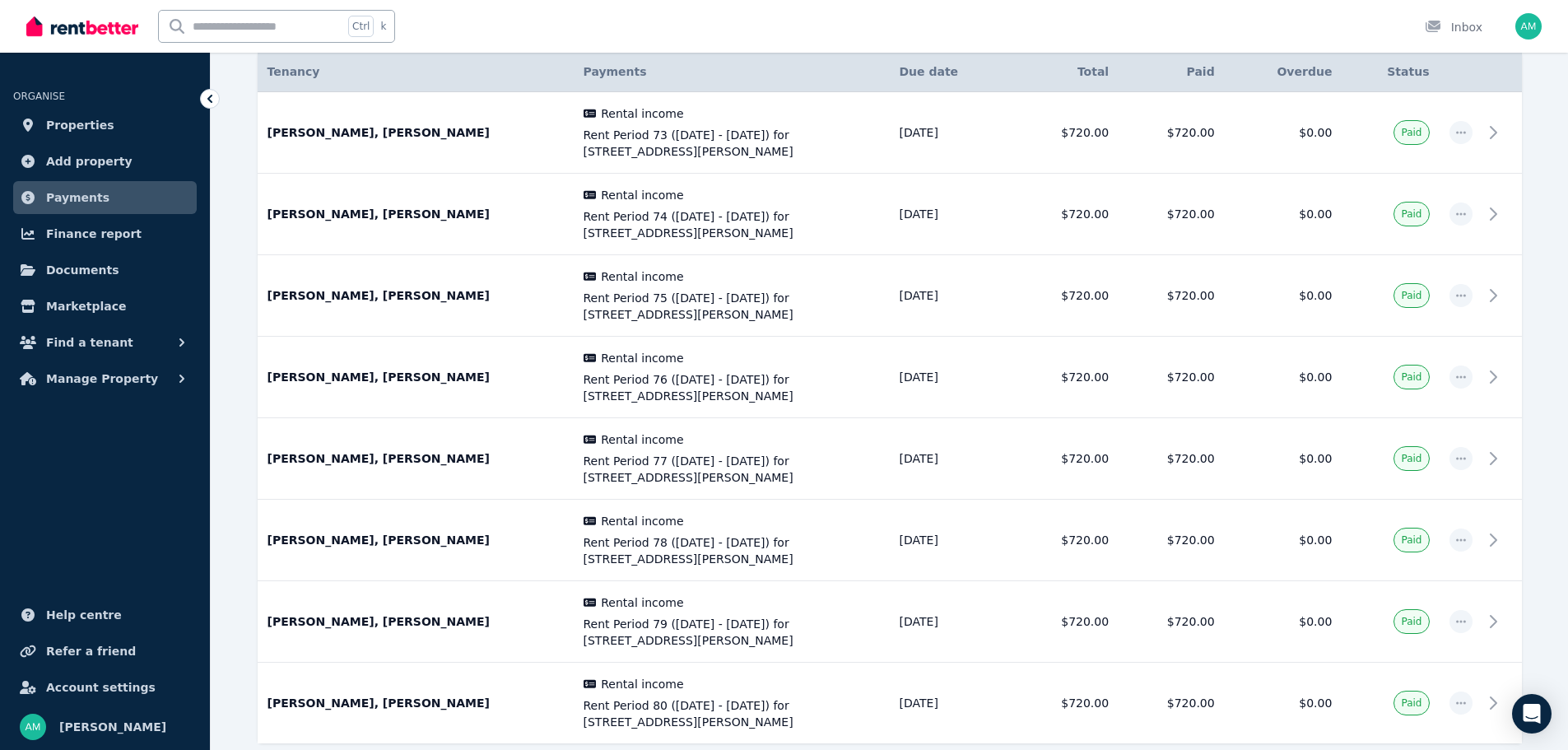
scroll to position [247, 0]
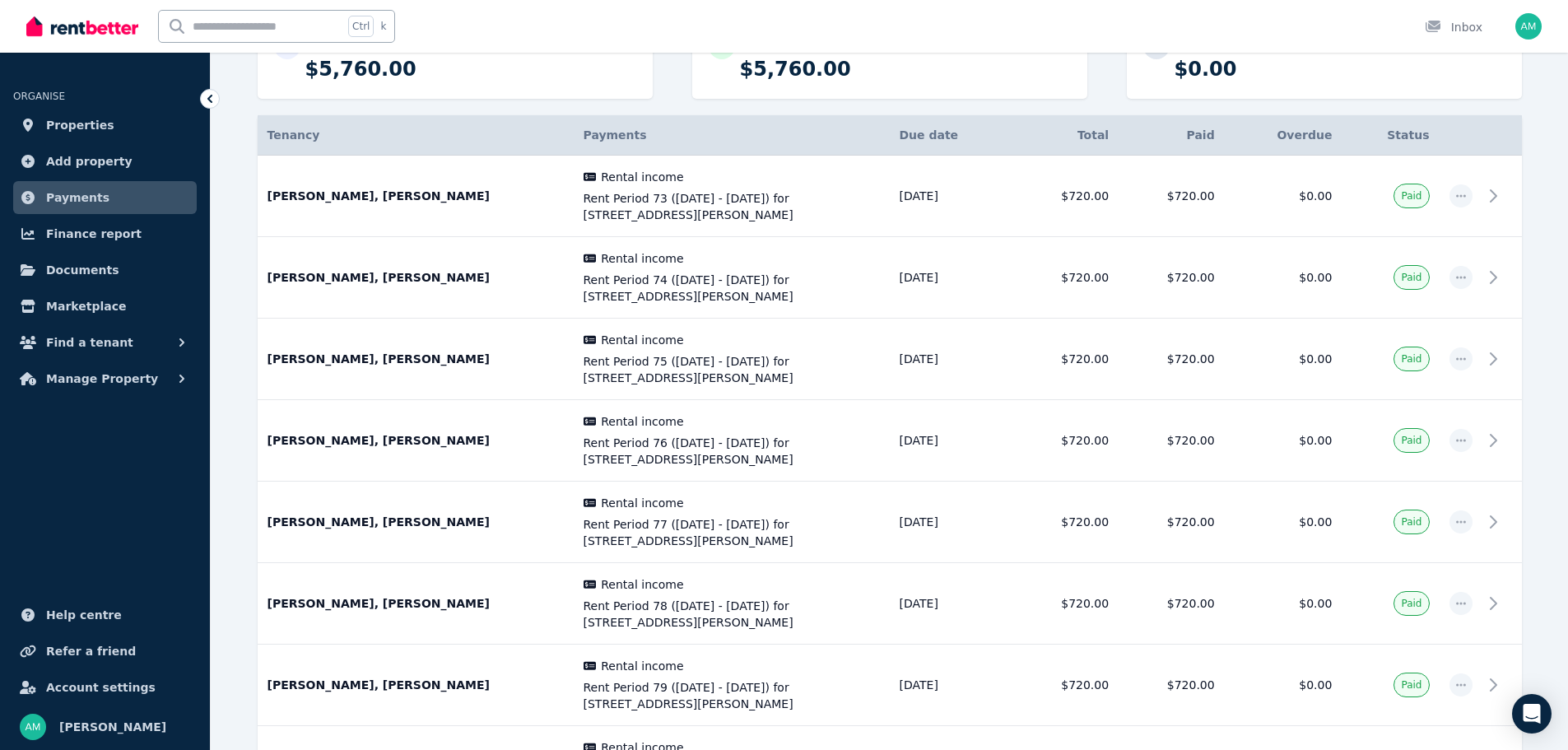
click at [1468, 197] on span "button" at bounding box center [1461, 196] width 23 height 23
click at [1360, 229] on button "History" at bounding box center [1394, 240] width 158 height 33
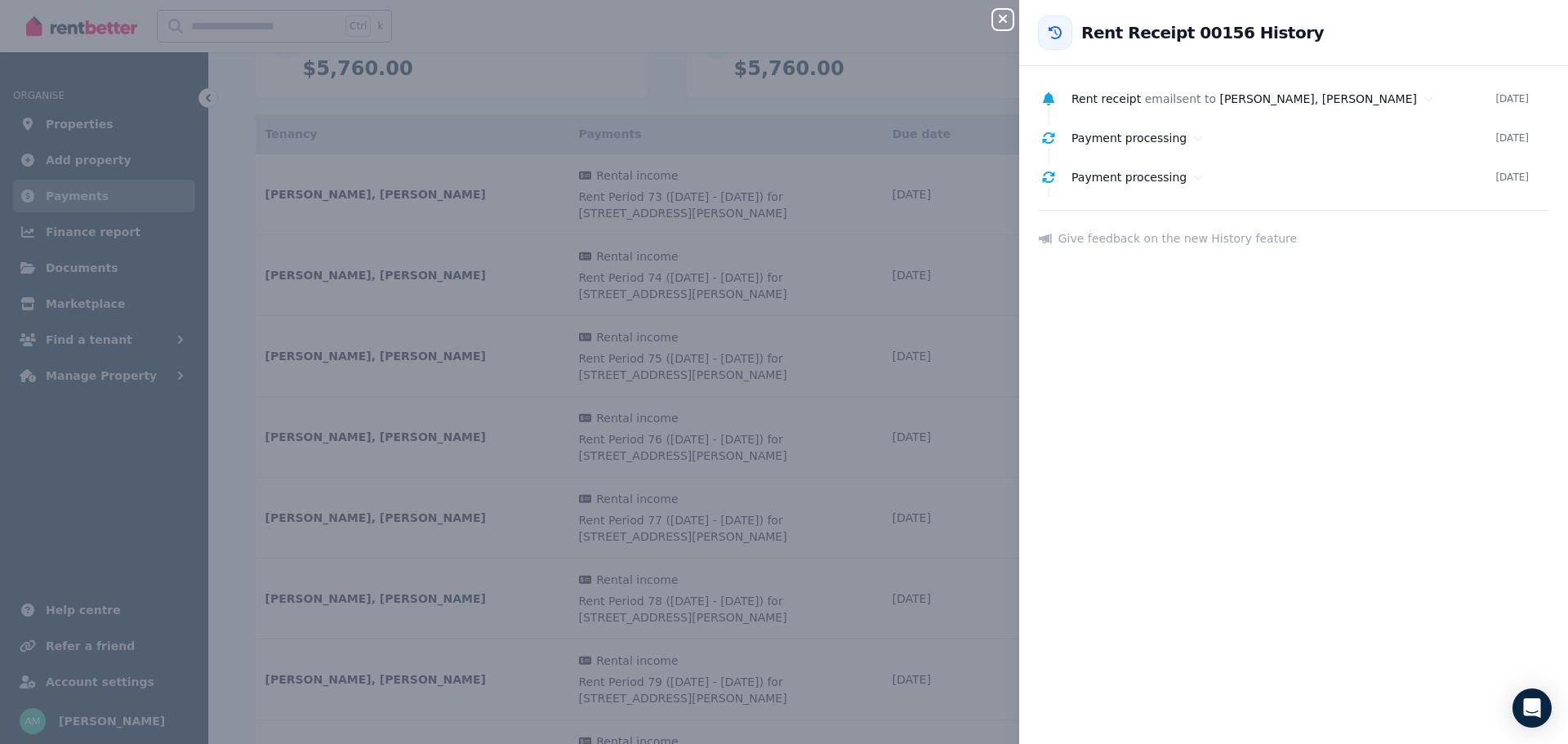
click at [1009, 21] on icon "button" at bounding box center [1002, 19] width 20 height 13
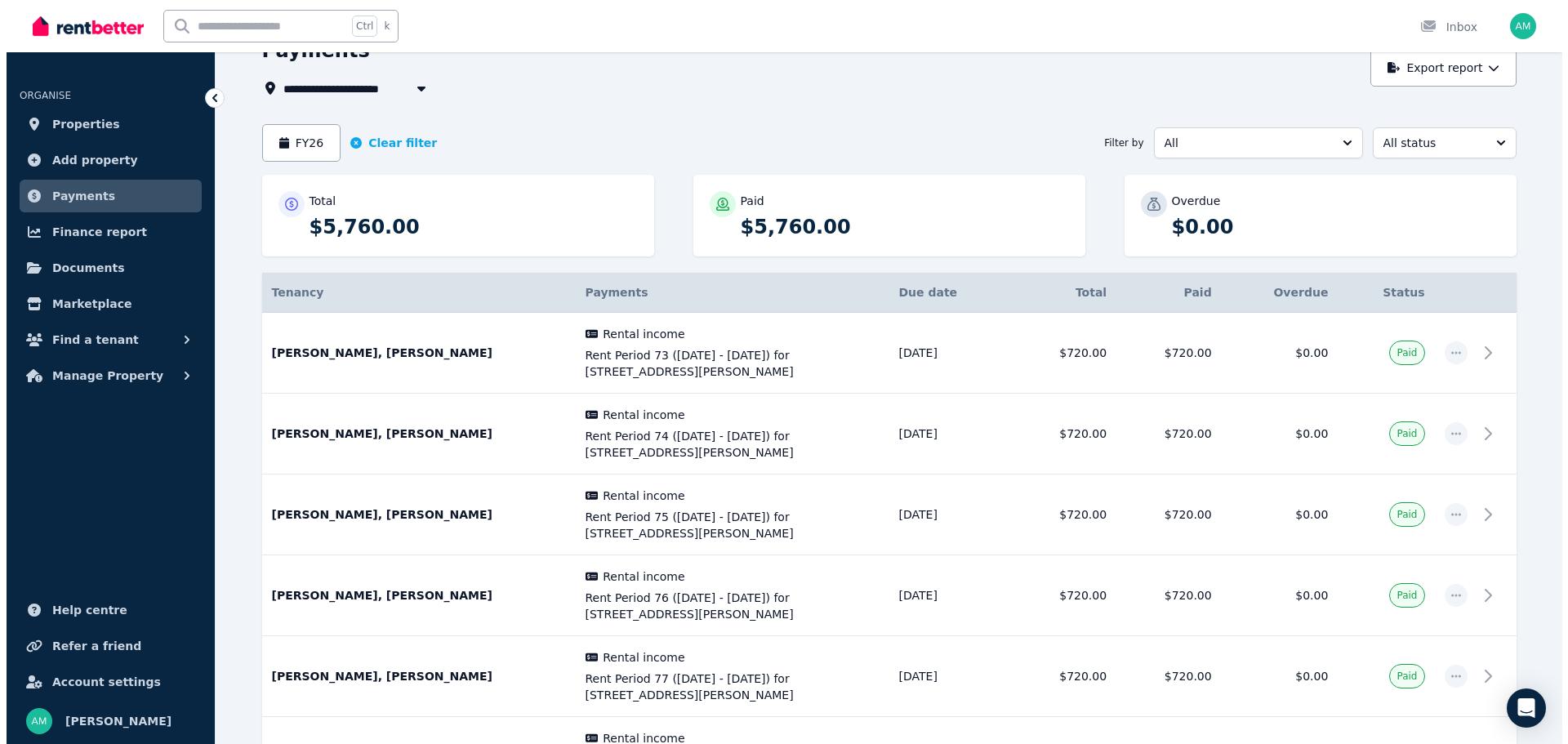
scroll to position [81, 0]
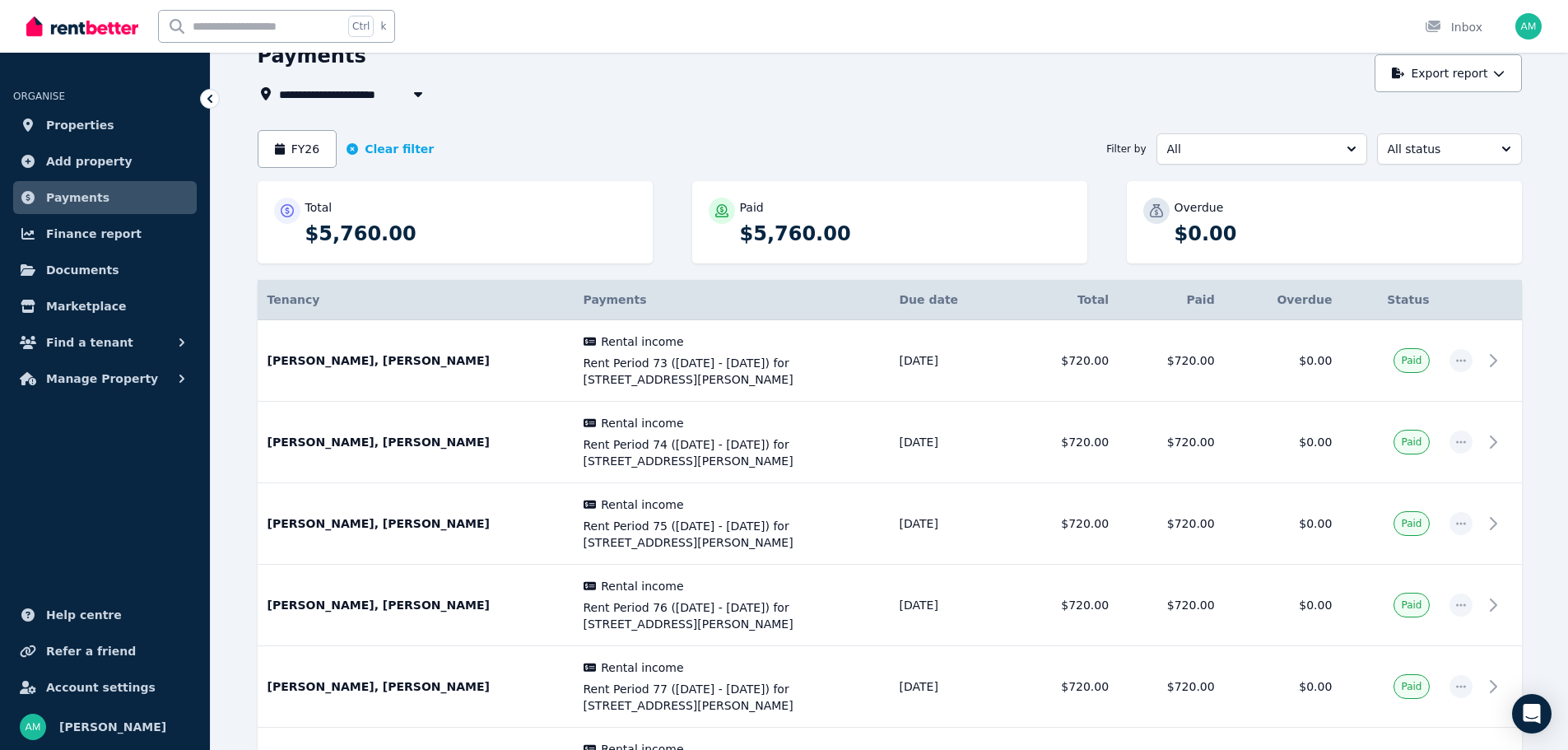
click at [304, 148] on button "FY26" at bounding box center [298, 149] width 80 height 38
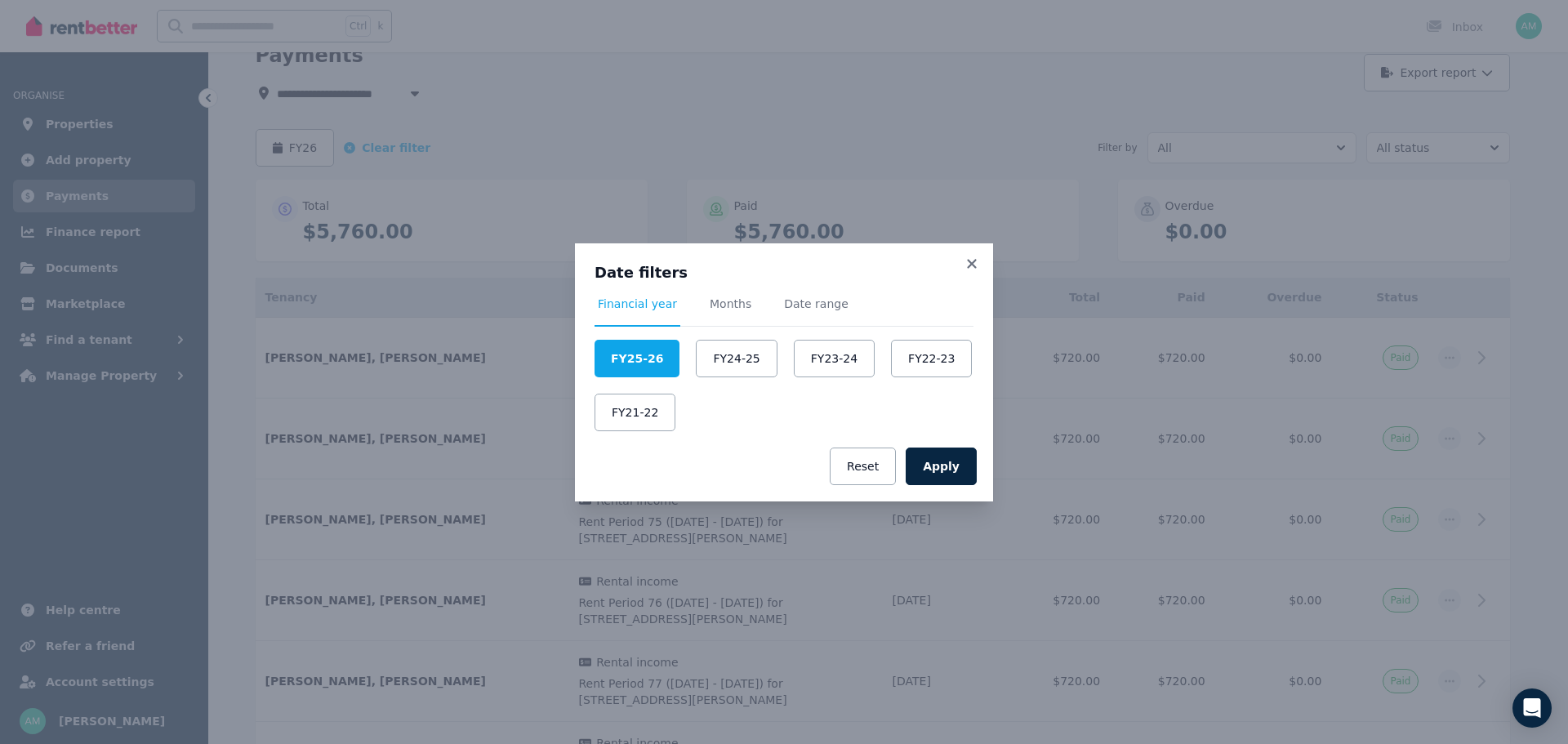
click at [738, 301] on span "Months" at bounding box center [730, 303] width 42 height 16
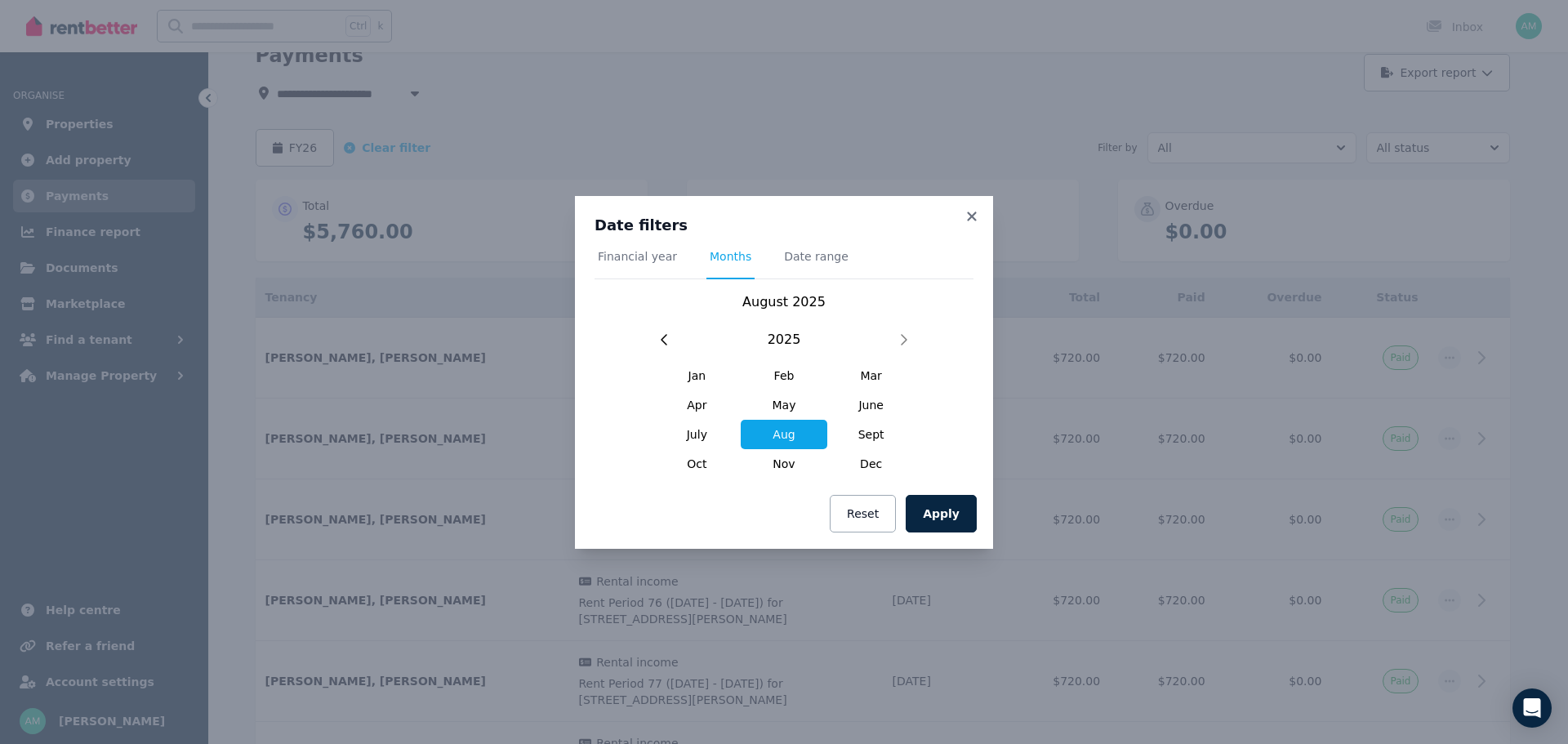
click at [874, 410] on span "June" at bounding box center [871, 404] width 88 height 29
click at [709, 462] on span "Oct" at bounding box center [697, 464] width 88 height 29
click at [869, 411] on span "June" at bounding box center [871, 404] width 88 height 29
click at [784, 280] on div "Financial year Months Date range [DATE] [DATE] Feb Mar Apr May June July Aug Se…" at bounding box center [783, 364] width 379 height 230
click at [797, 260] on span "Date range" at bounding box center [816, 256] width 64 height 16
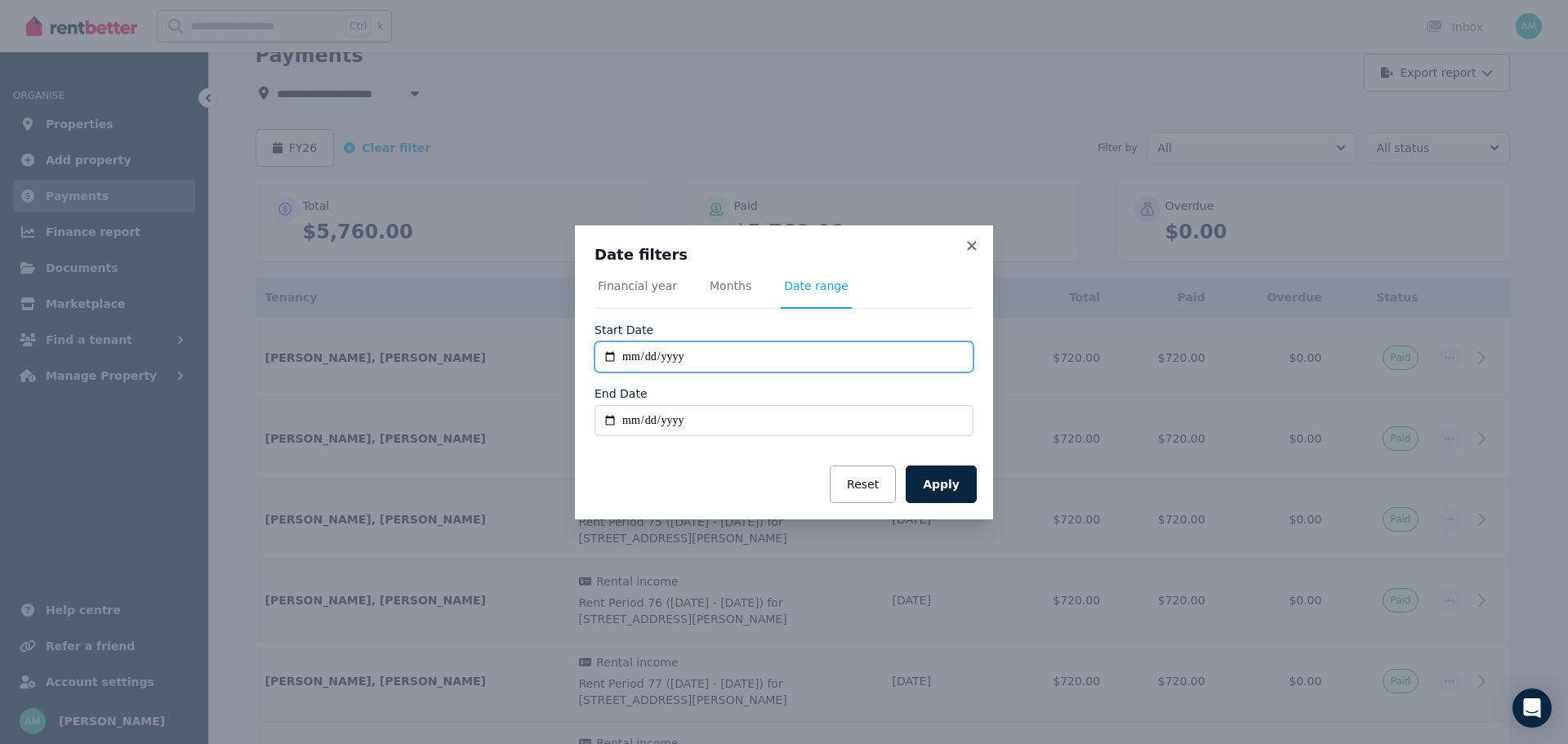
click at [668, 358] on input "**********" at bounding box center [783, 356] width 379 height 31
click at [626, 351] on input "**********" at bounding box center [783, 356] width 379 height 31
click at [649, 359] on input "**********" at bounding box center [783, 356] width 379 height 31
type input "**********"
click at [689, 424] on input "End Date" at bounding box center [783, 420] width 379 height 31
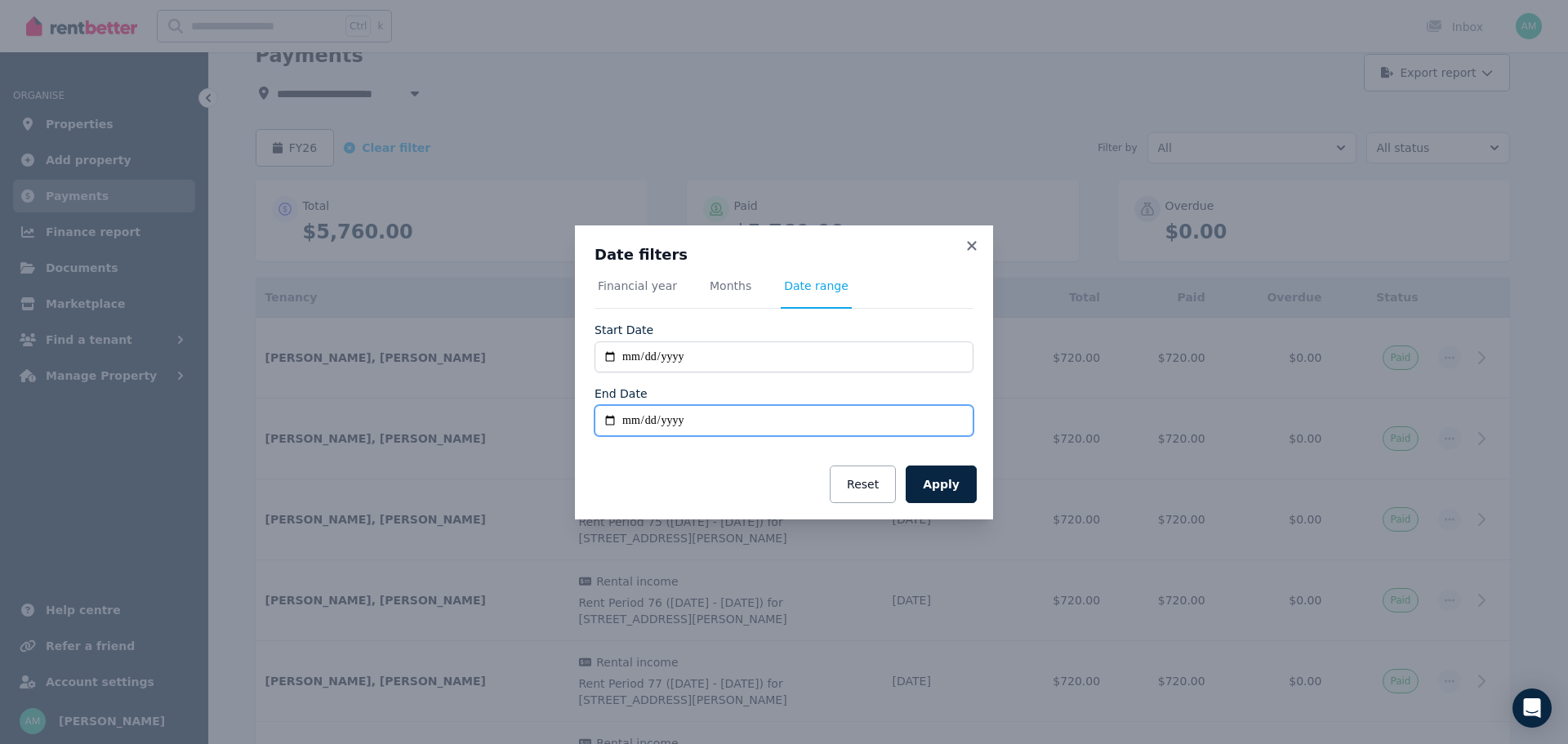
click at [624, 420] on input "End Date" at bounding box center [783, 420] width 379 height 31
click at [811, 358] on input "**********" at bounding box center [783, 356] width 379 height 31
click at [700, 423] on input "**********" at bounding box center [783, 420] width 379 height 31
type input "**********"
click at [929, 480] on button "Apply" at bounding box center [941, 484] width 71 height 38
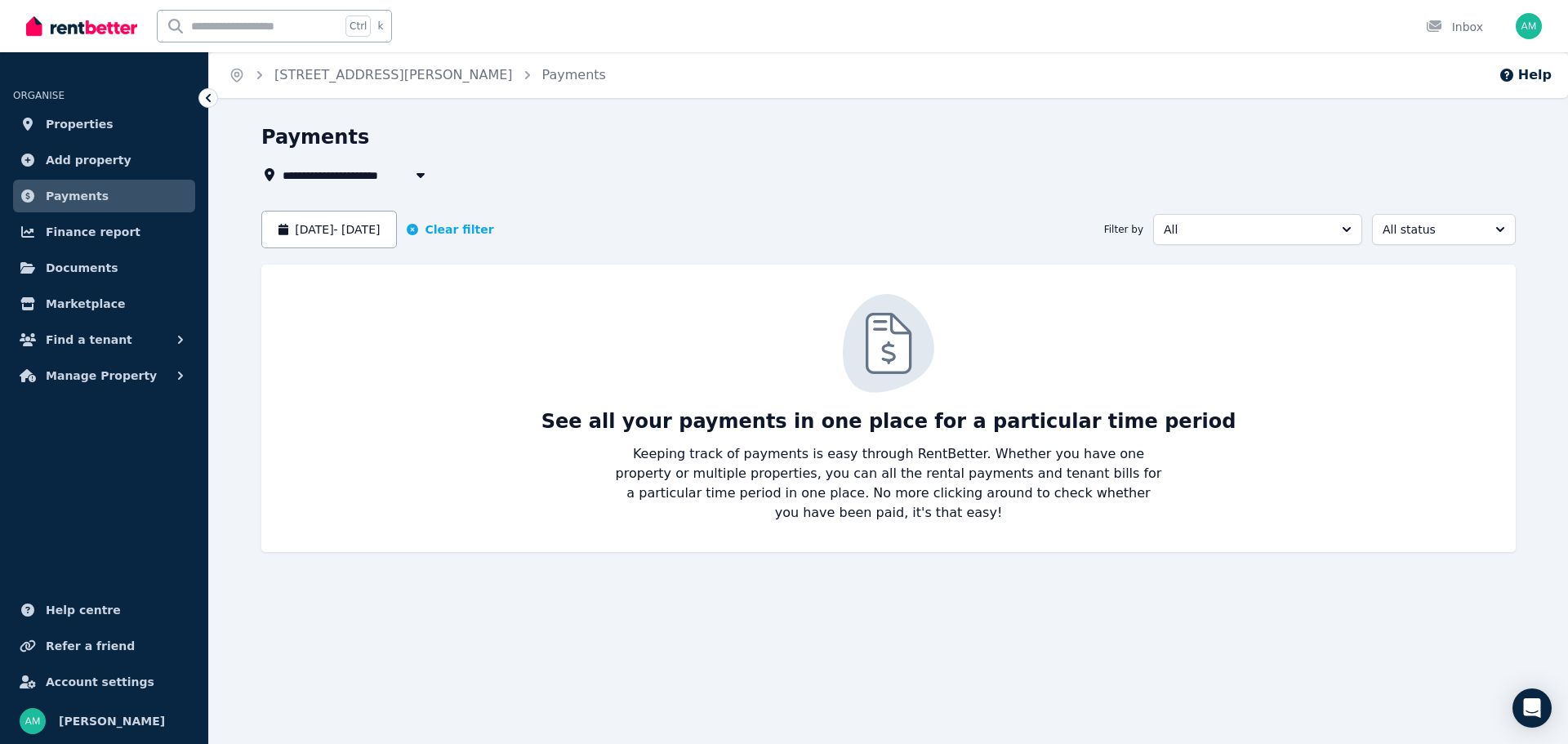
click at [397, 232] on button "[DATE] - [DATE]" at bounding box center [330, 229] width 136 height 38
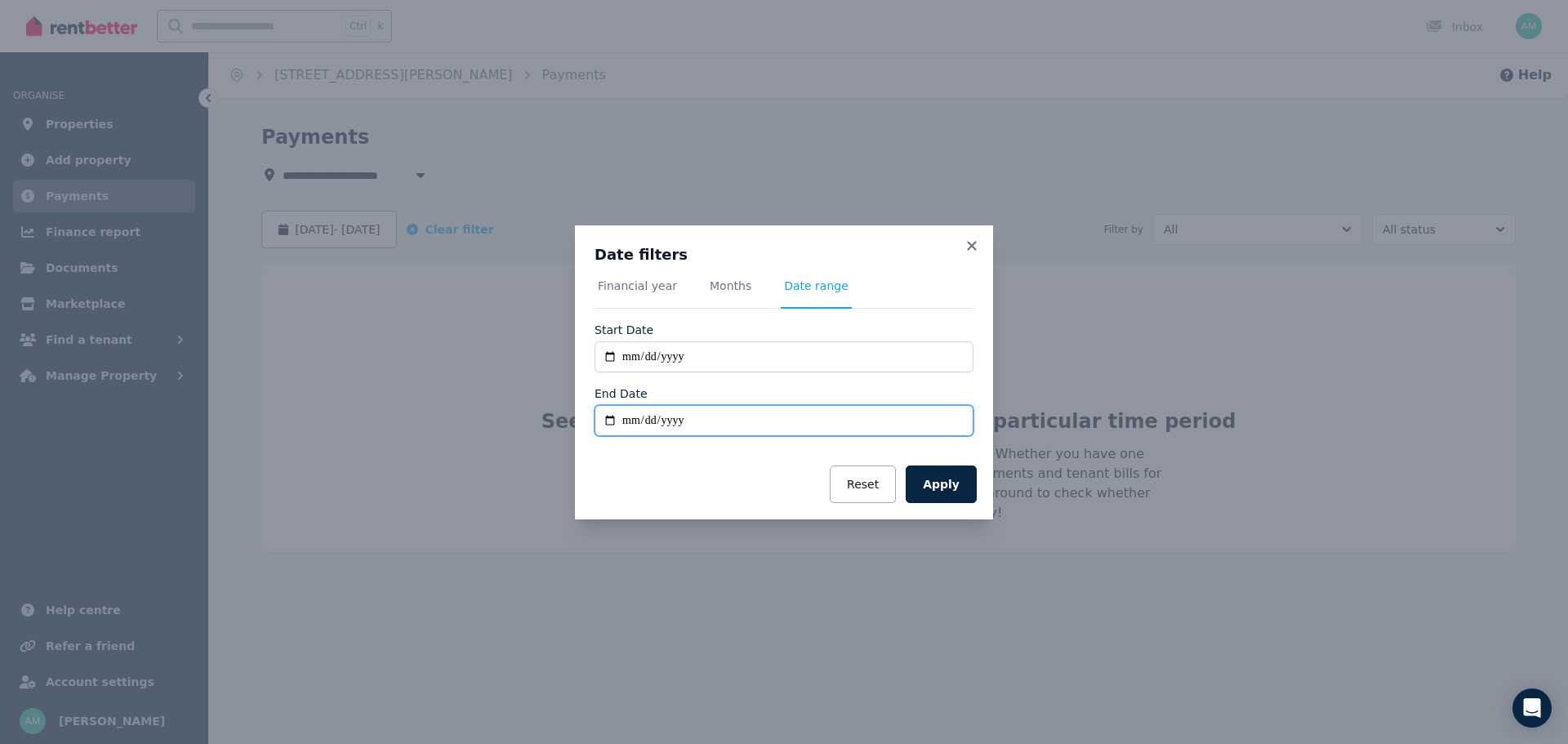
click at [666, 419] on input "**********" at bounding box center [783, 420] width 379 height 31
click at [652, 420] on input "**********" at bounding box center [783, 420] width 379 height 31
click at [634, 425] on input "**********" at bounding box center [783, 420] width 379 height 31
click at [929, 475] on button "Apply" at bounding box center [941, 484] width 71 height 38
type input "**********"
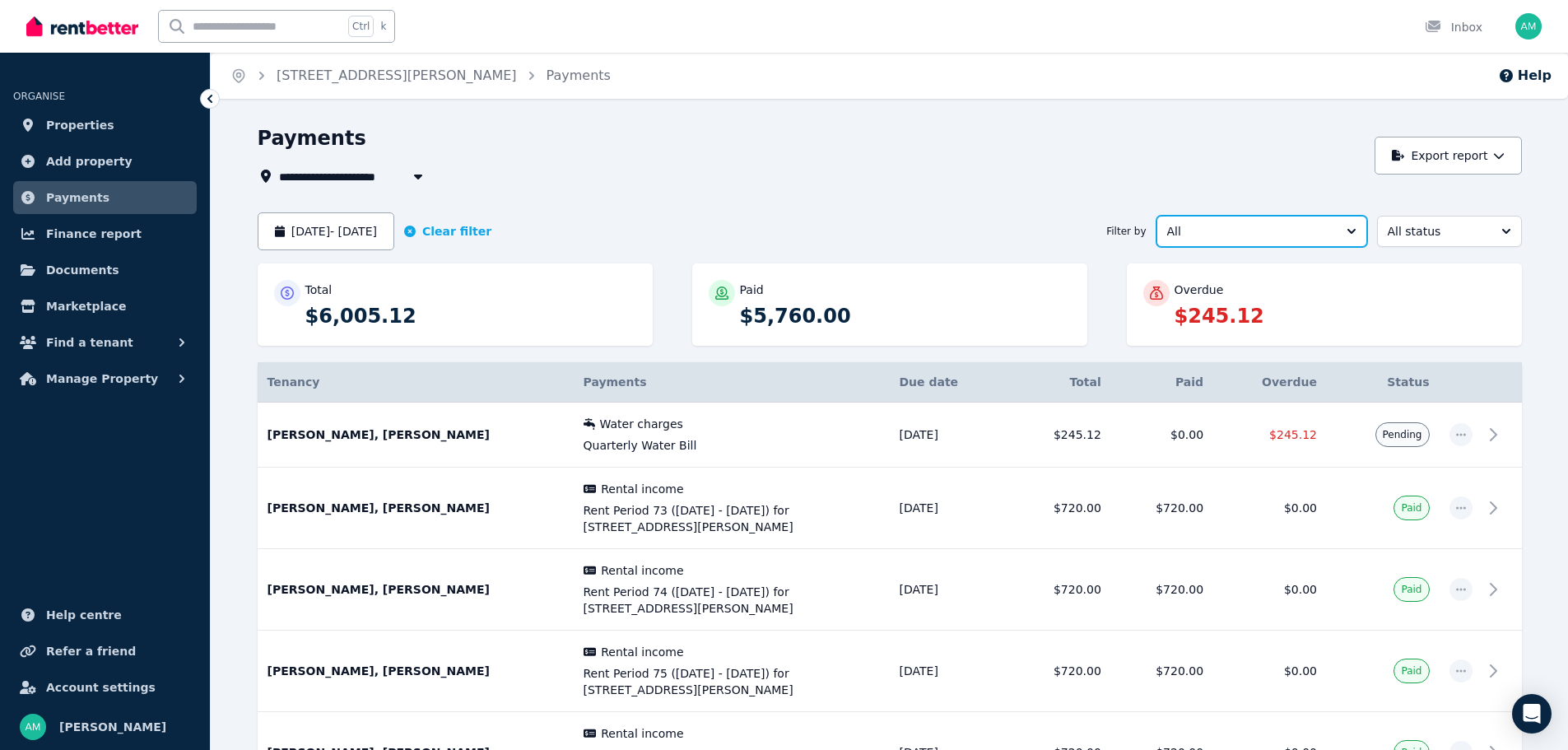
click at [1325, 236] on span "All" at bounding box center [1250, 230] width 167 height 16
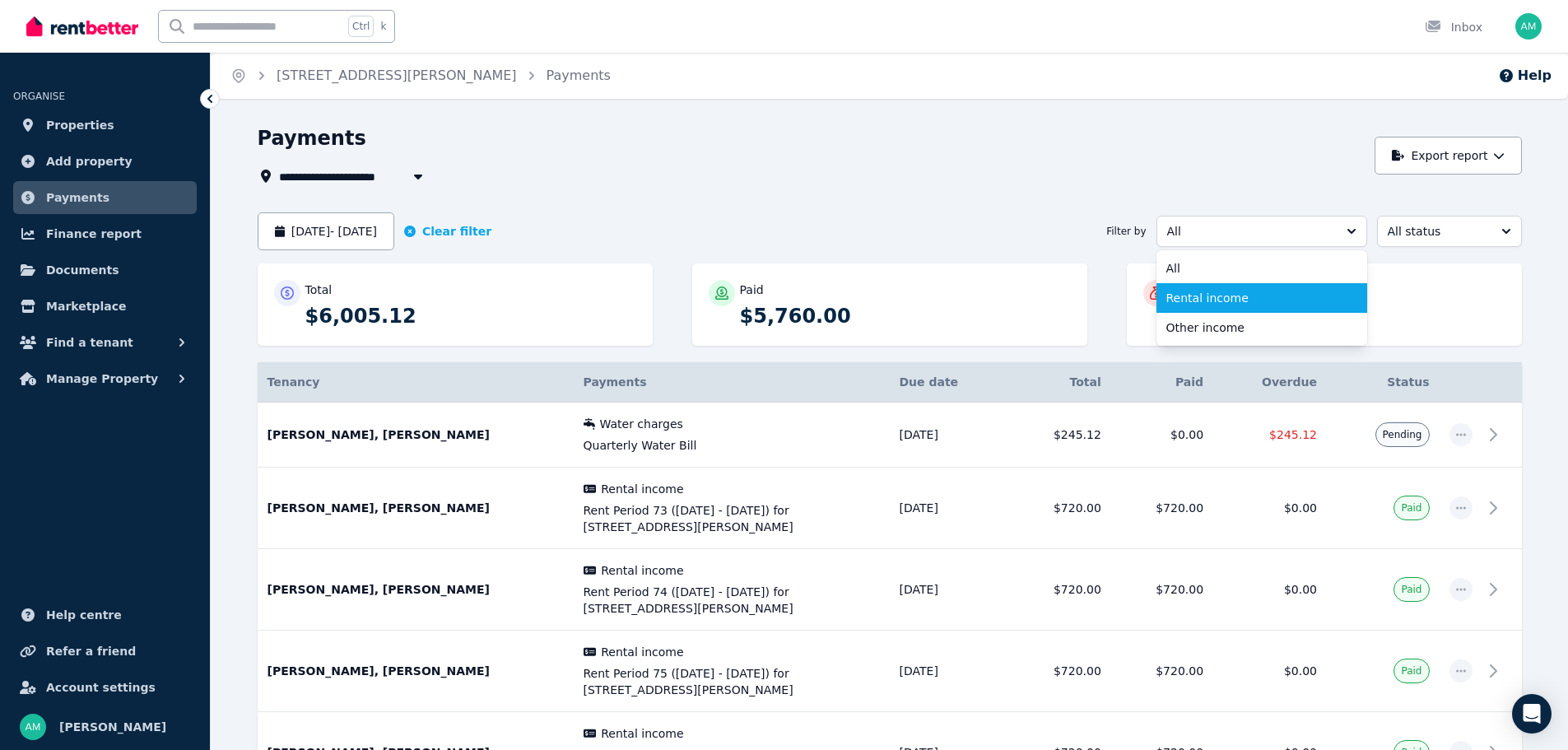
click at [1189, 299] on span "Rental income" at bounding box center [1252, 297] width 171 height 16
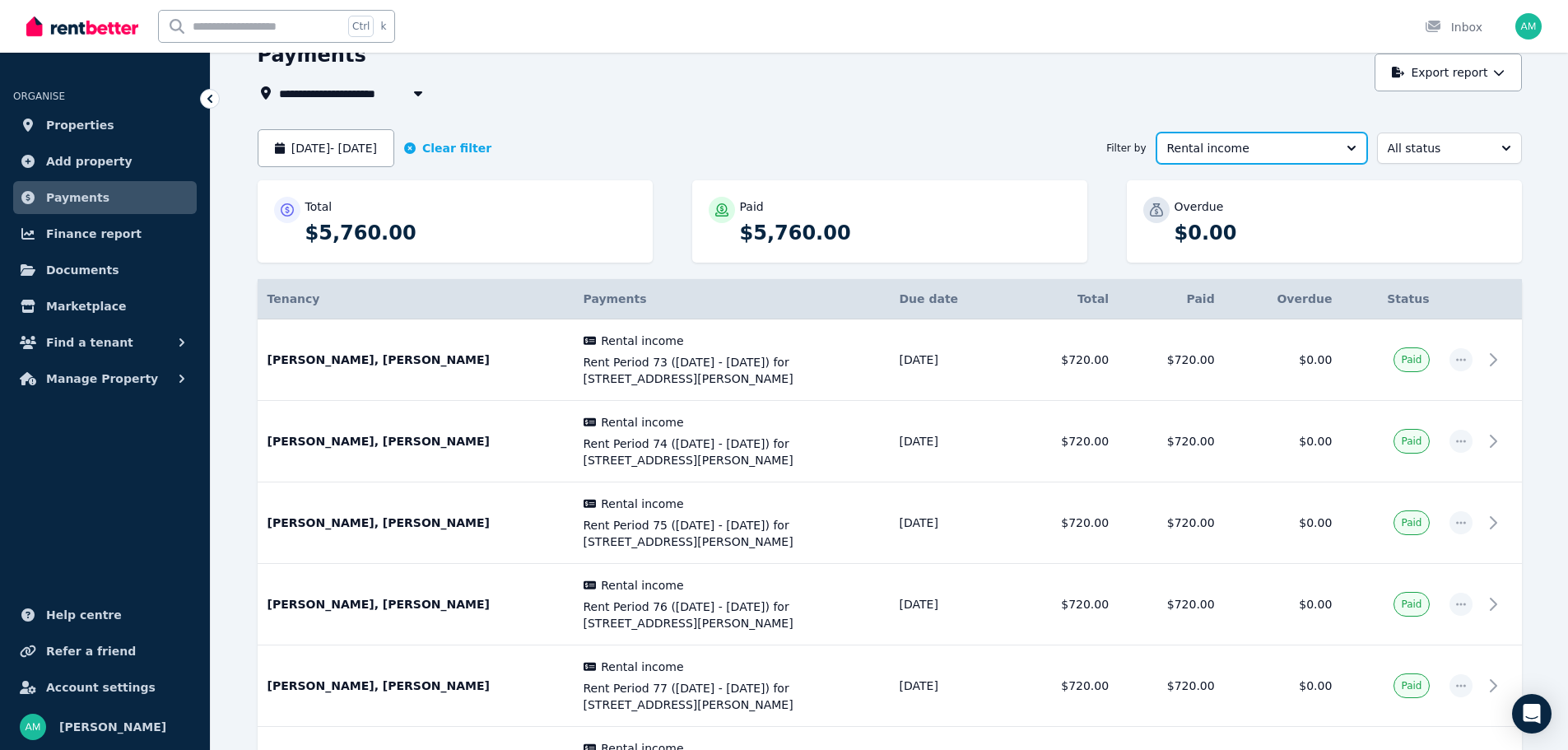
scroll to position [82, 0]
click at [1458, 361] on icon "button" at bounding box center [1460, 360] width 10 height 3
click at [1377, 397] on span "History" at bounding box center [1406, 405] width 106 height 20
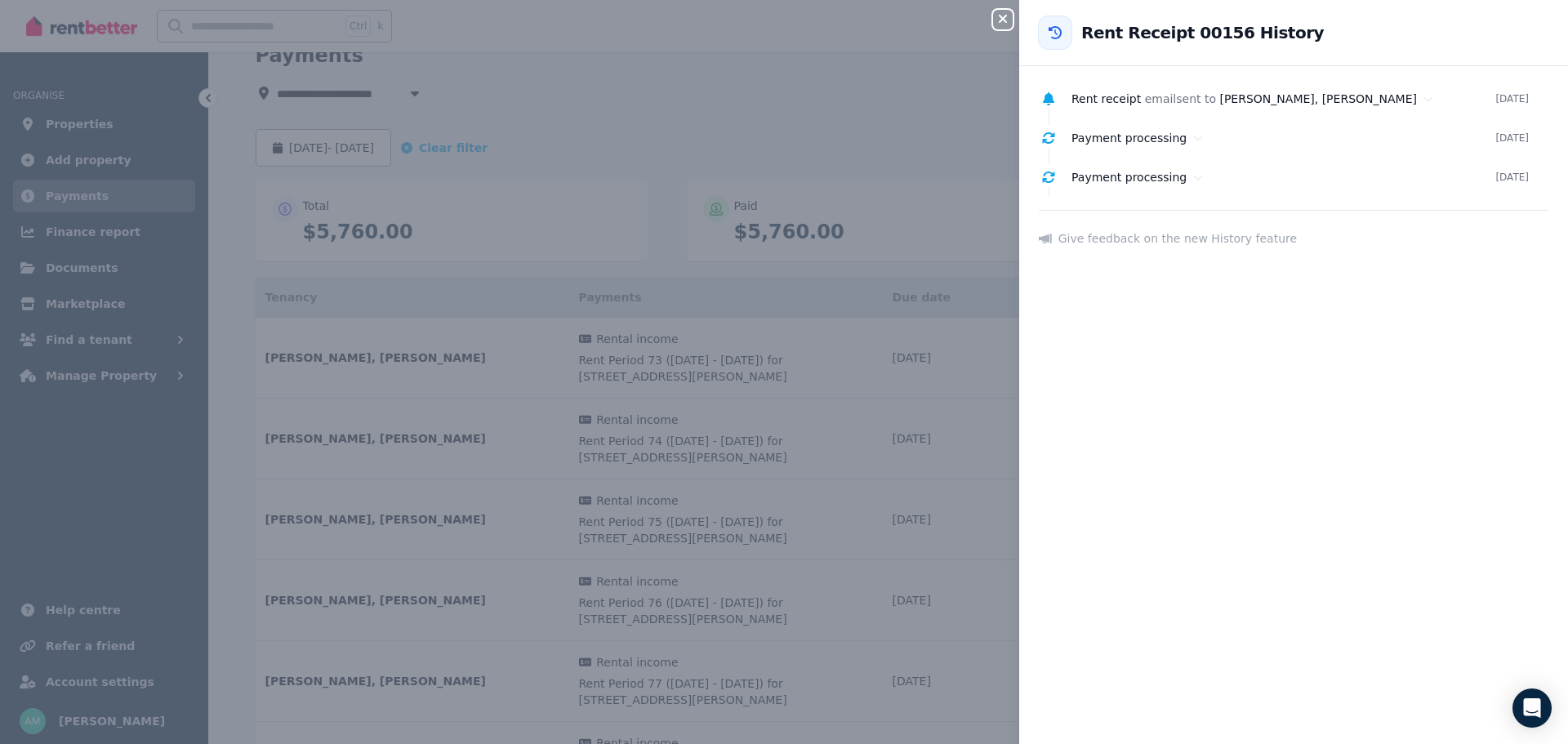
drag, startPoint x: 1007, startPoint y: 18, endPoint x: 981, endPoint y: 28, distance: 27.9
click at [1007, 18] on icon "button" at bounding box center [1002, 19] width 20 height 13
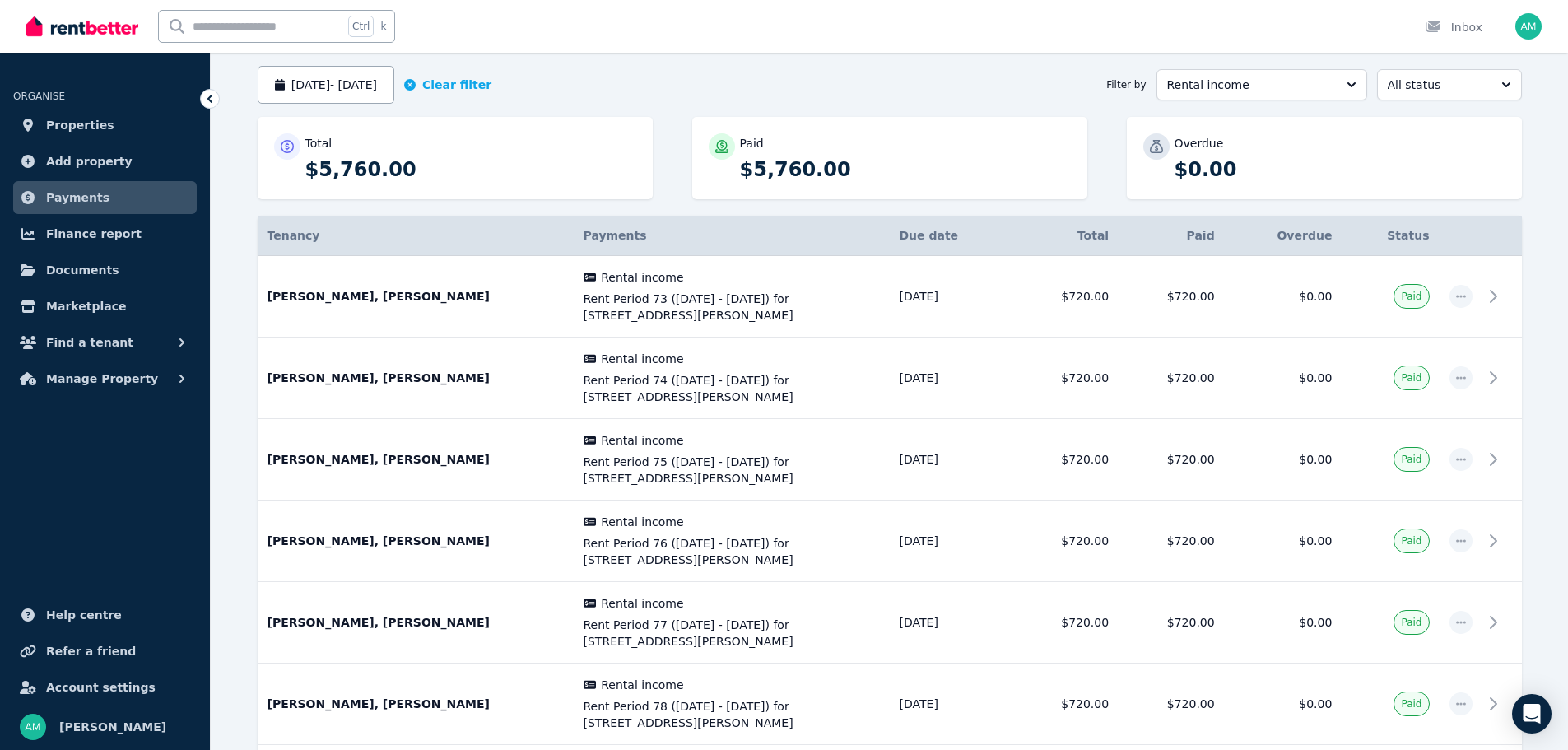
scroll to position [0, 0]
